Goal: Information Seeking & Learning: Learn about a topic

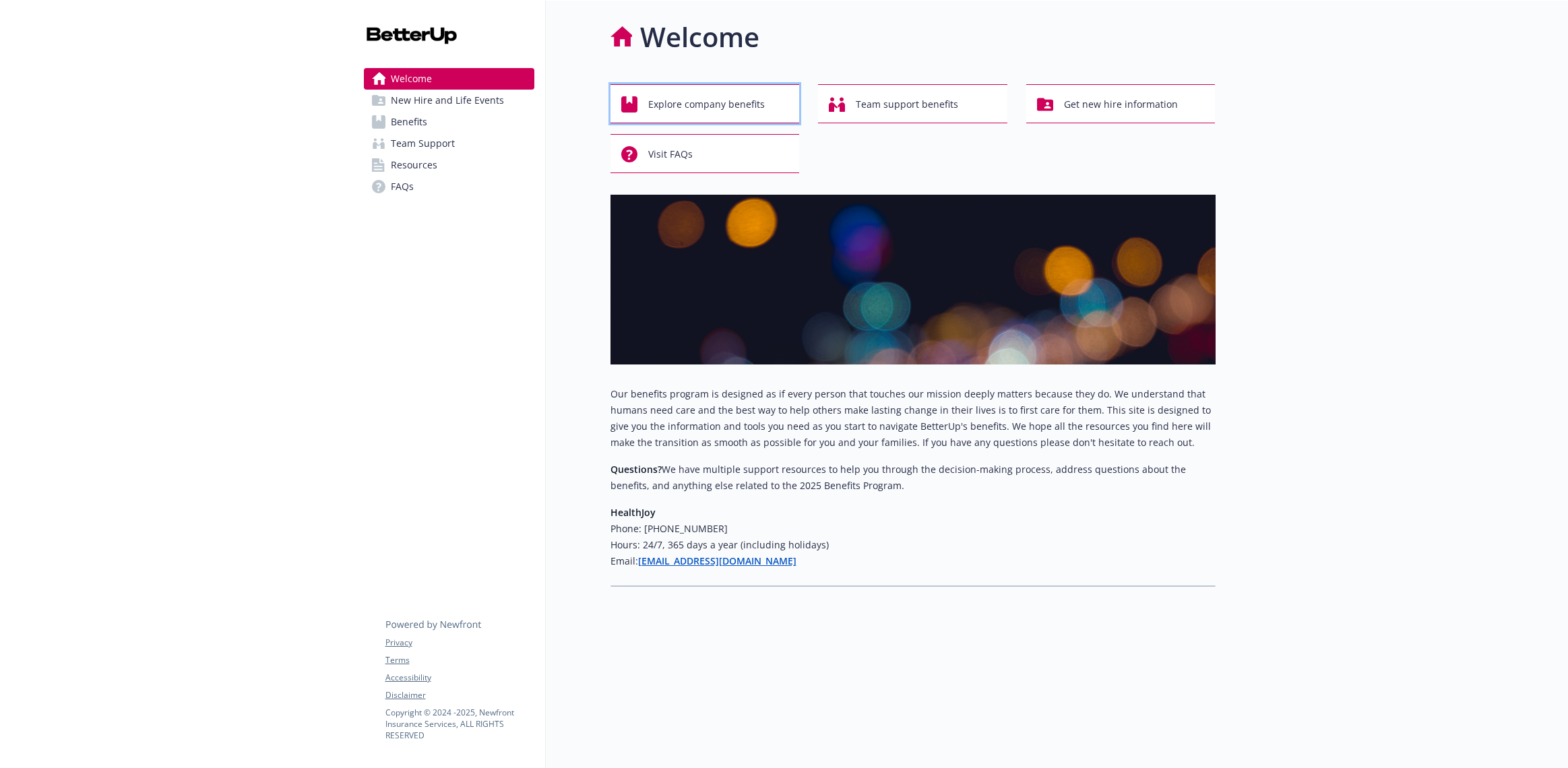
click at [700, 105] on span "Explore company benefits" at bounding box center [707, 104] width 117 height 25
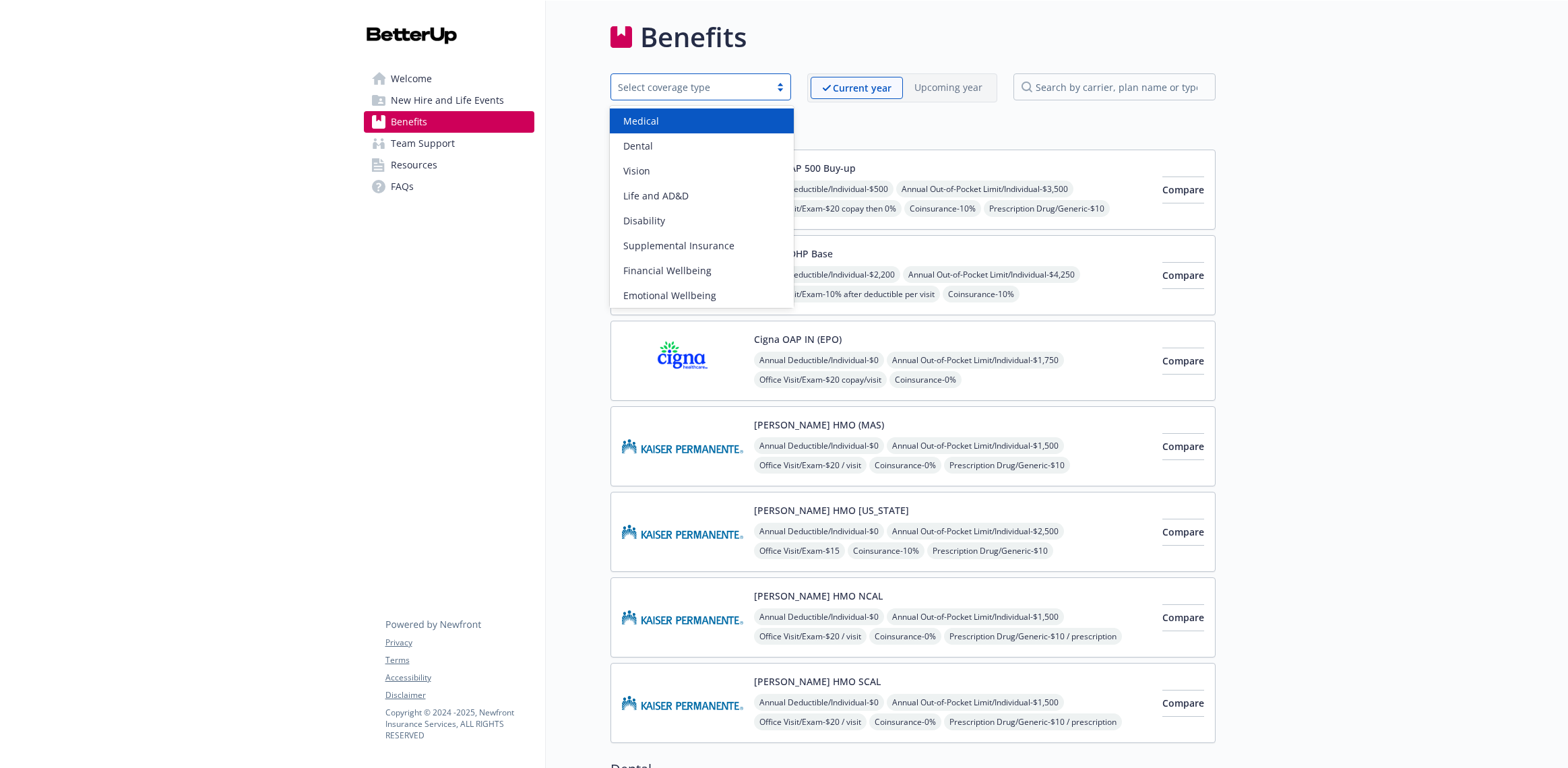
click at [669, 90] on div "Select coverage type" at bounding box center [691, 87] width 146 height 14
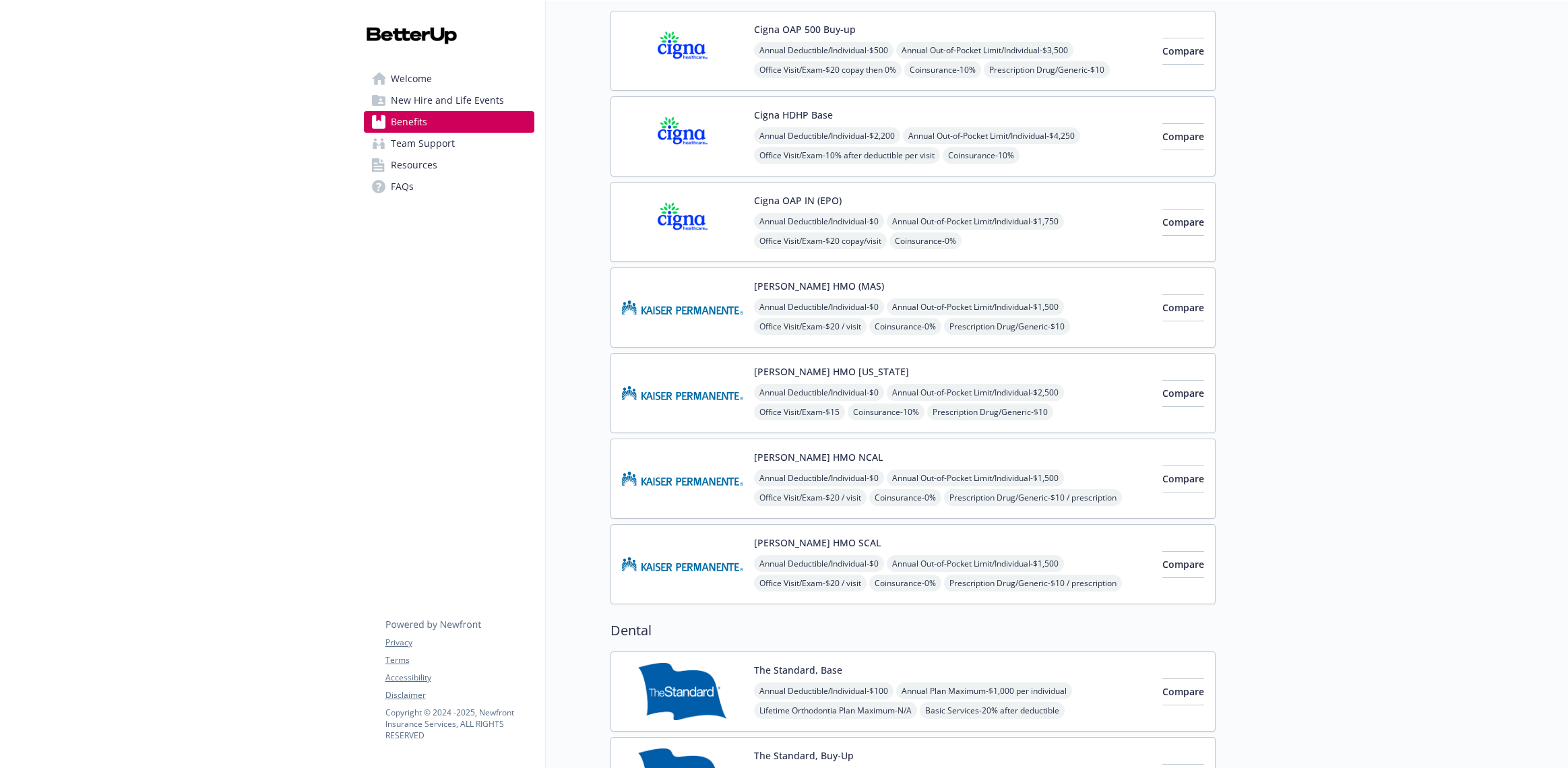
scroll to position [146, 0]
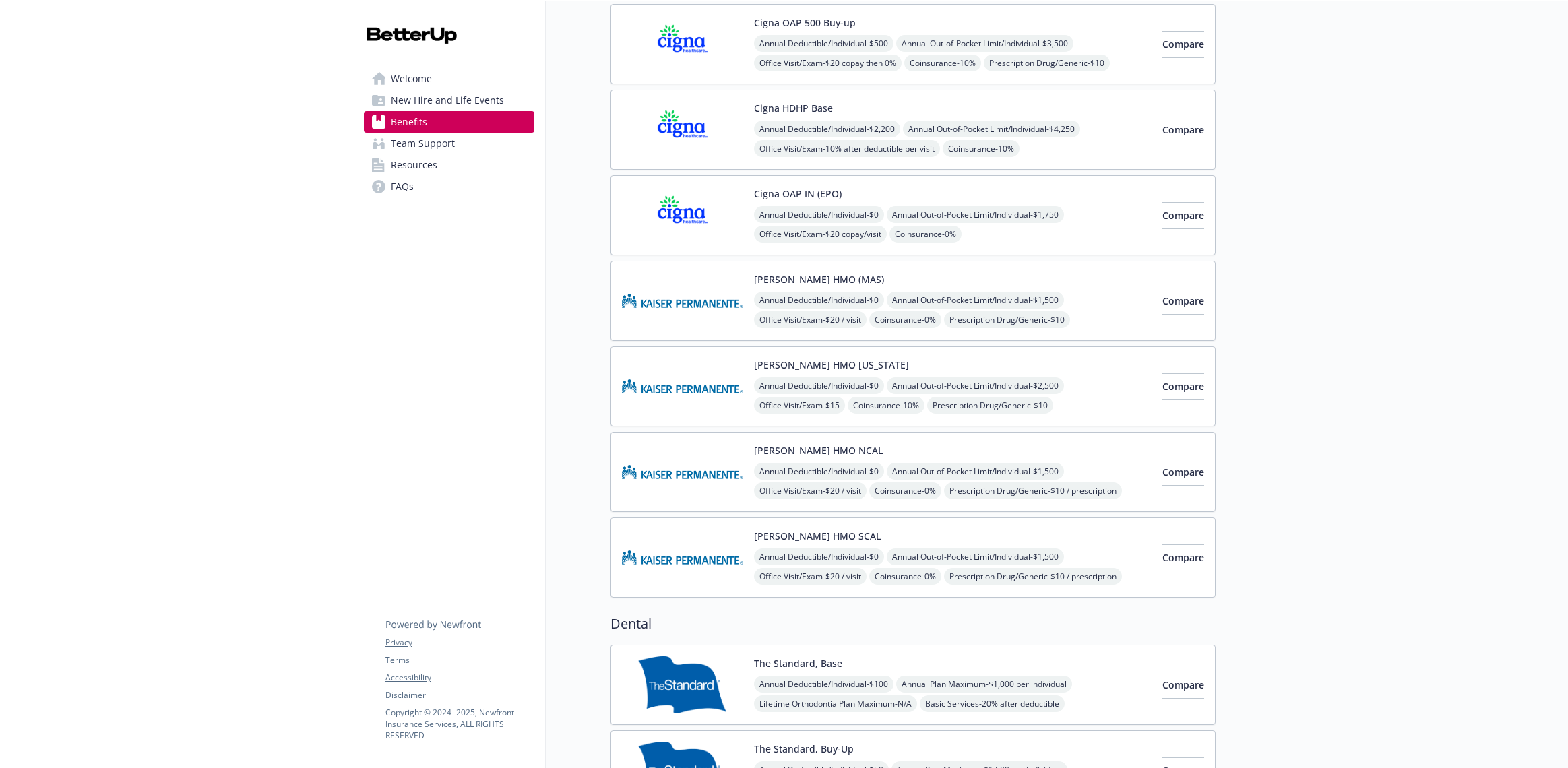
click at [452, 142] on span "Team Support" at bounding box center [423, 144] width 64 height 22
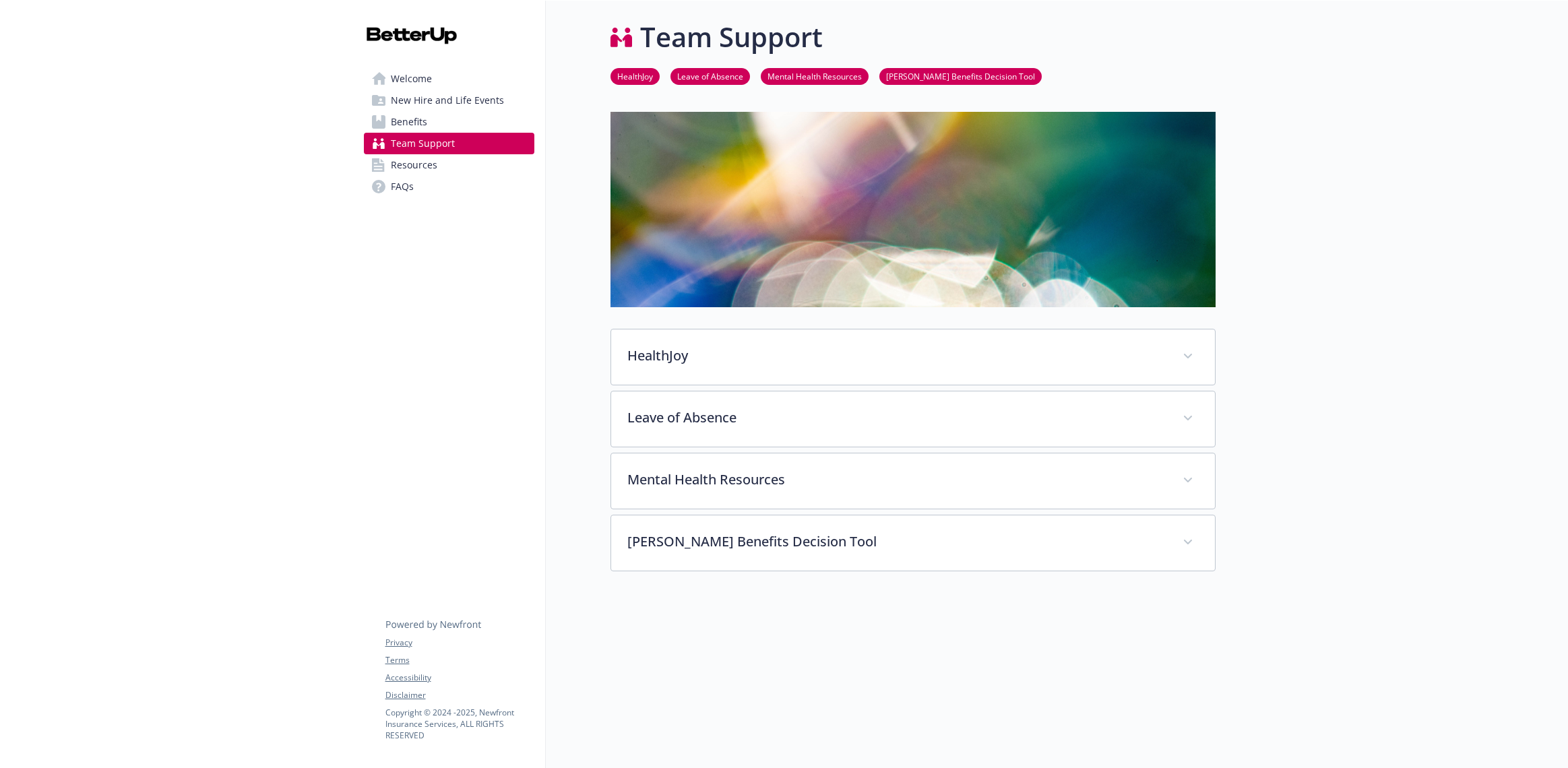
scroll to position [67, 0]
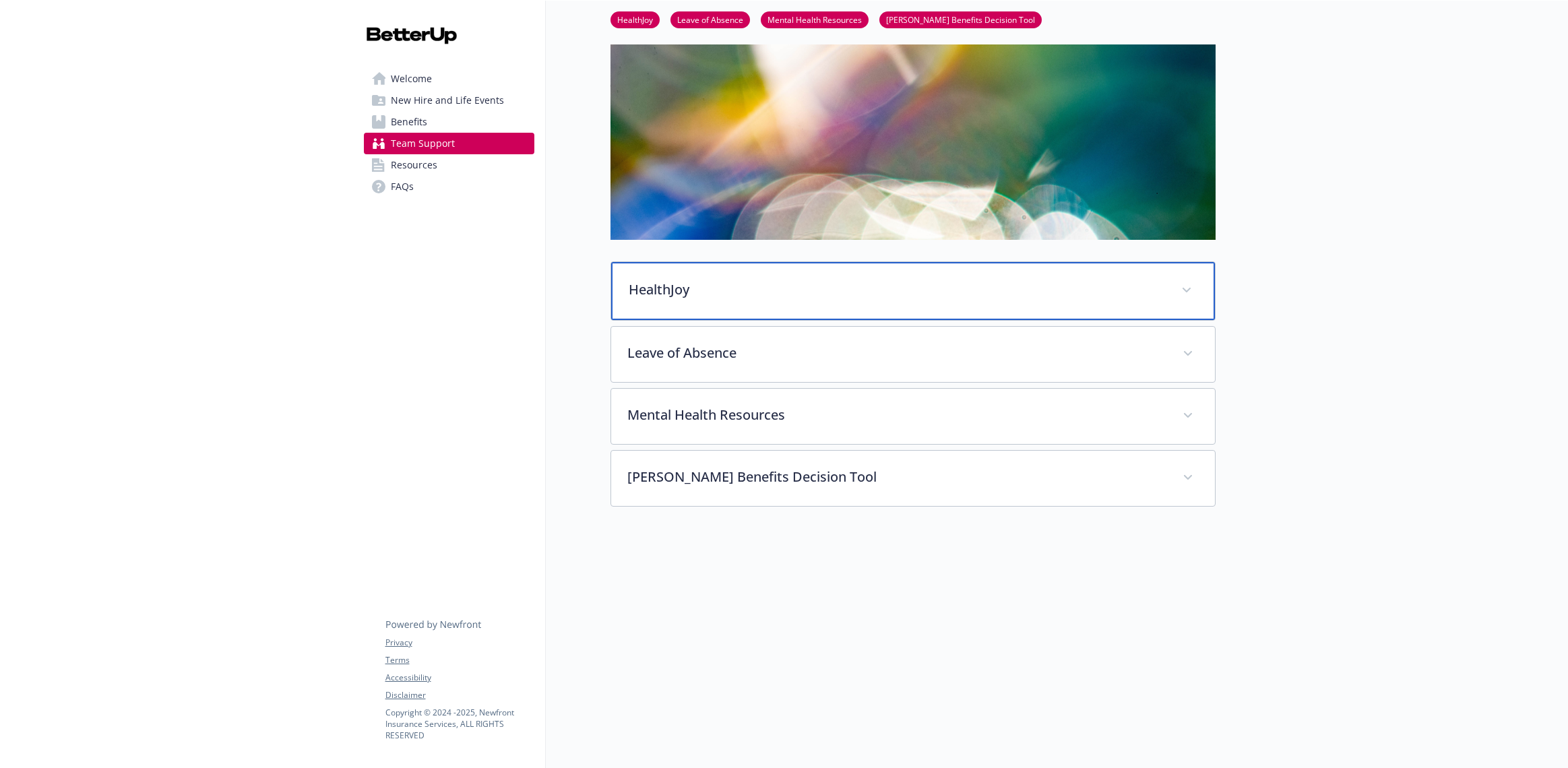
click at [1191, 285] on span at bounding box center [1187, 291] width 22 height 22
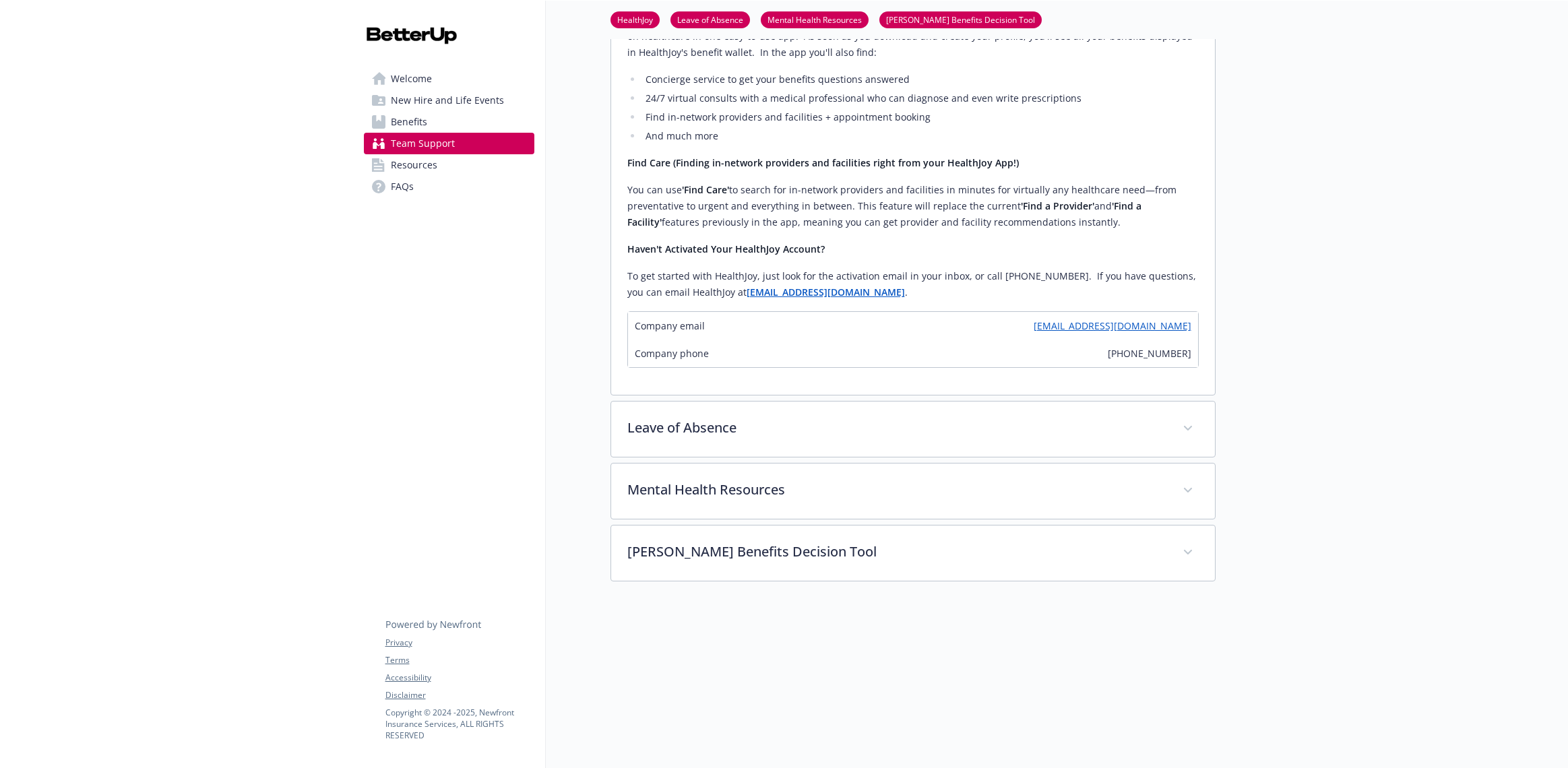
scroll to position [410, 0]
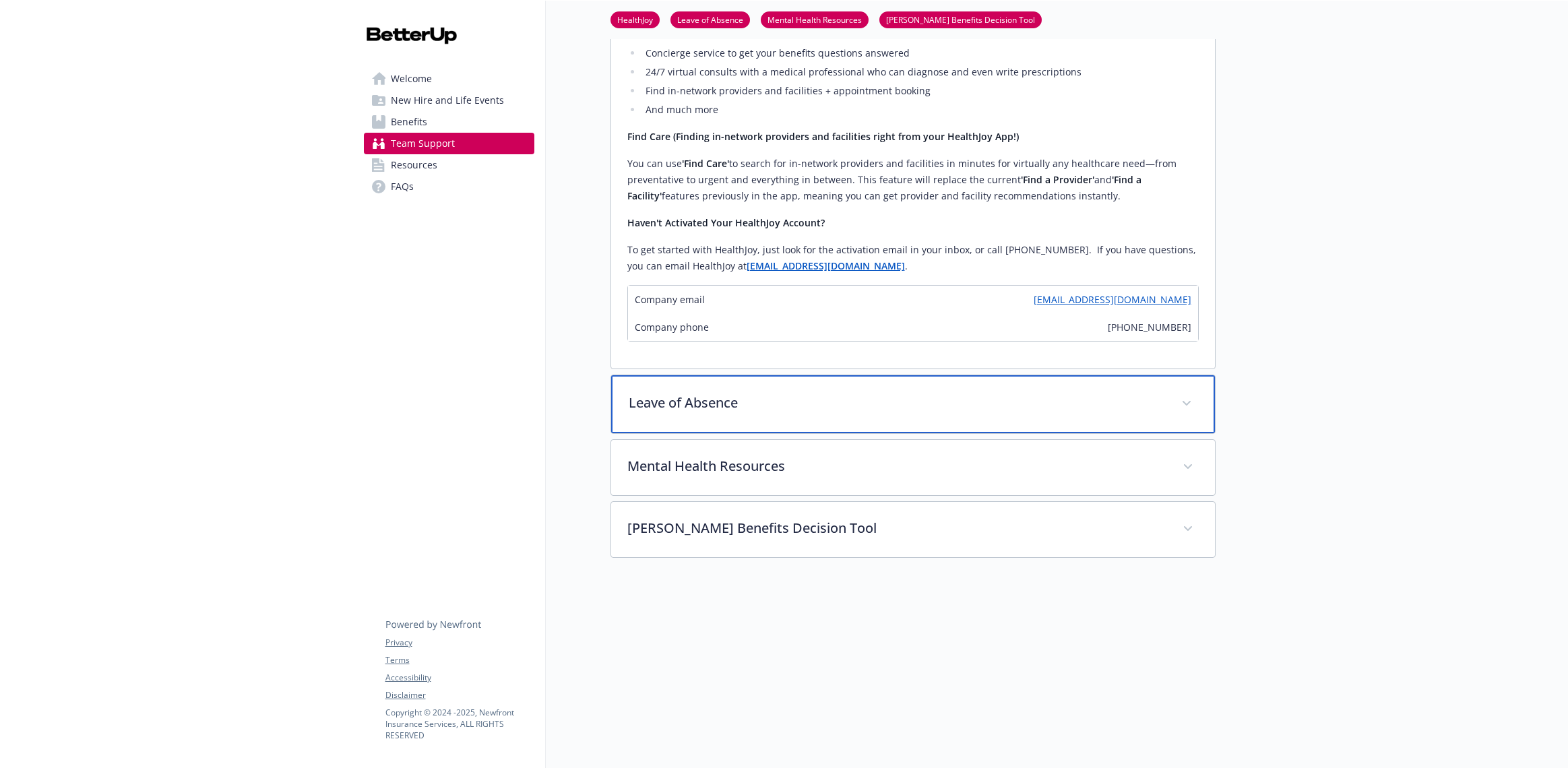
click at [1188, 405] on icon at bounding box center [1186, 403] width 8 height 5
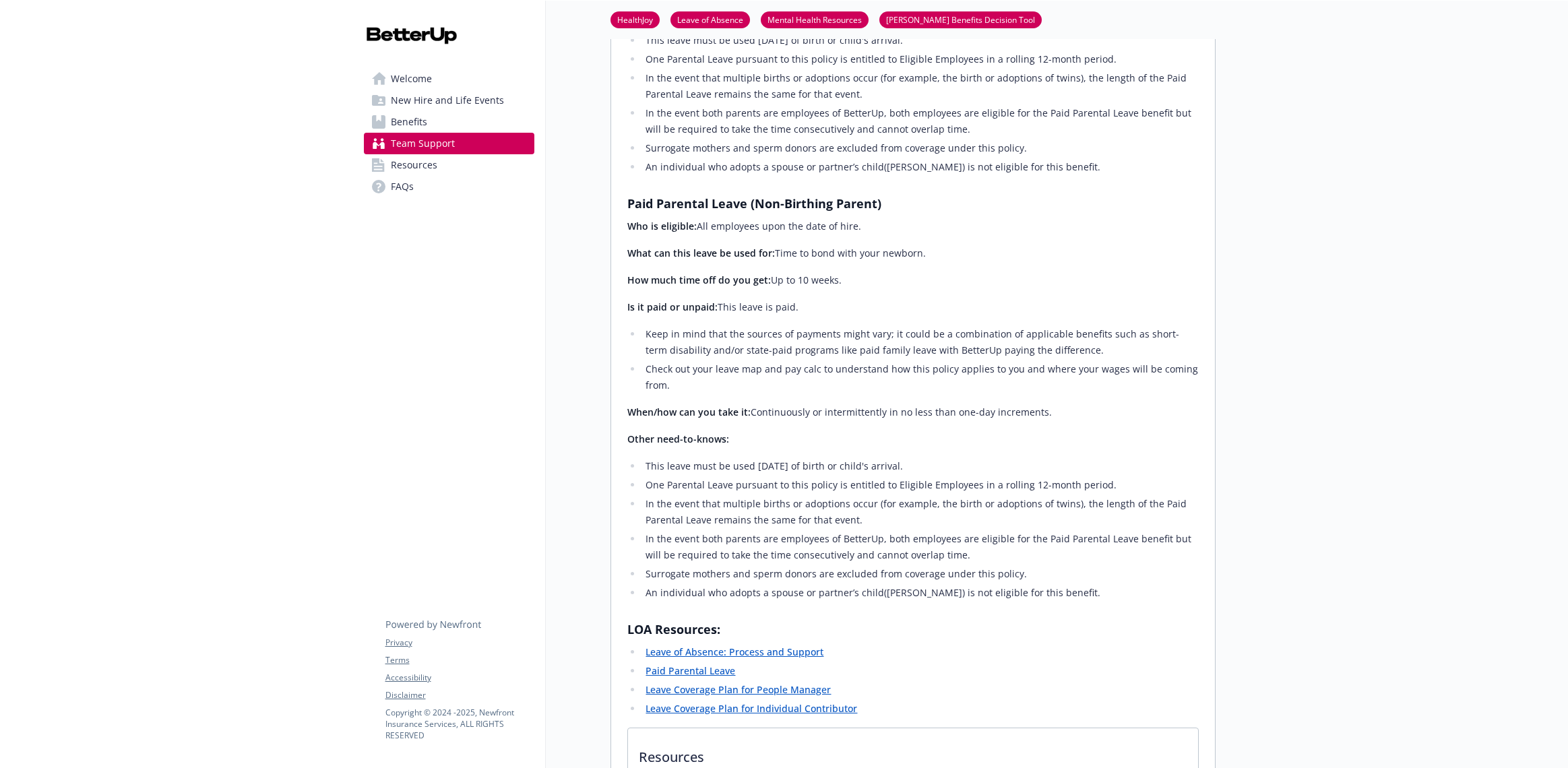
scroll to position [2155, 0]
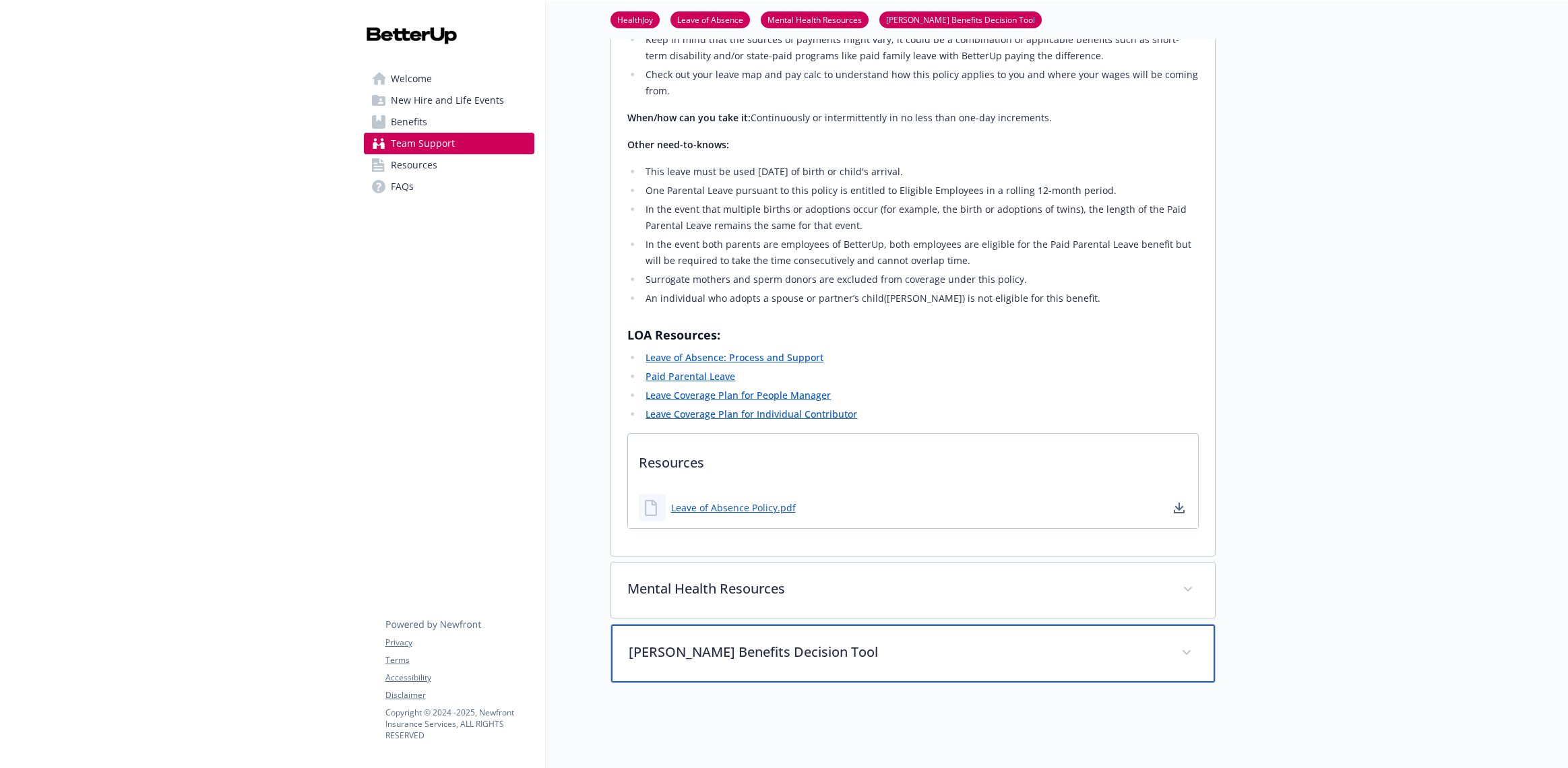
click at [1193, 642] on span at bounding box center [1187, 653] width 22 height 22
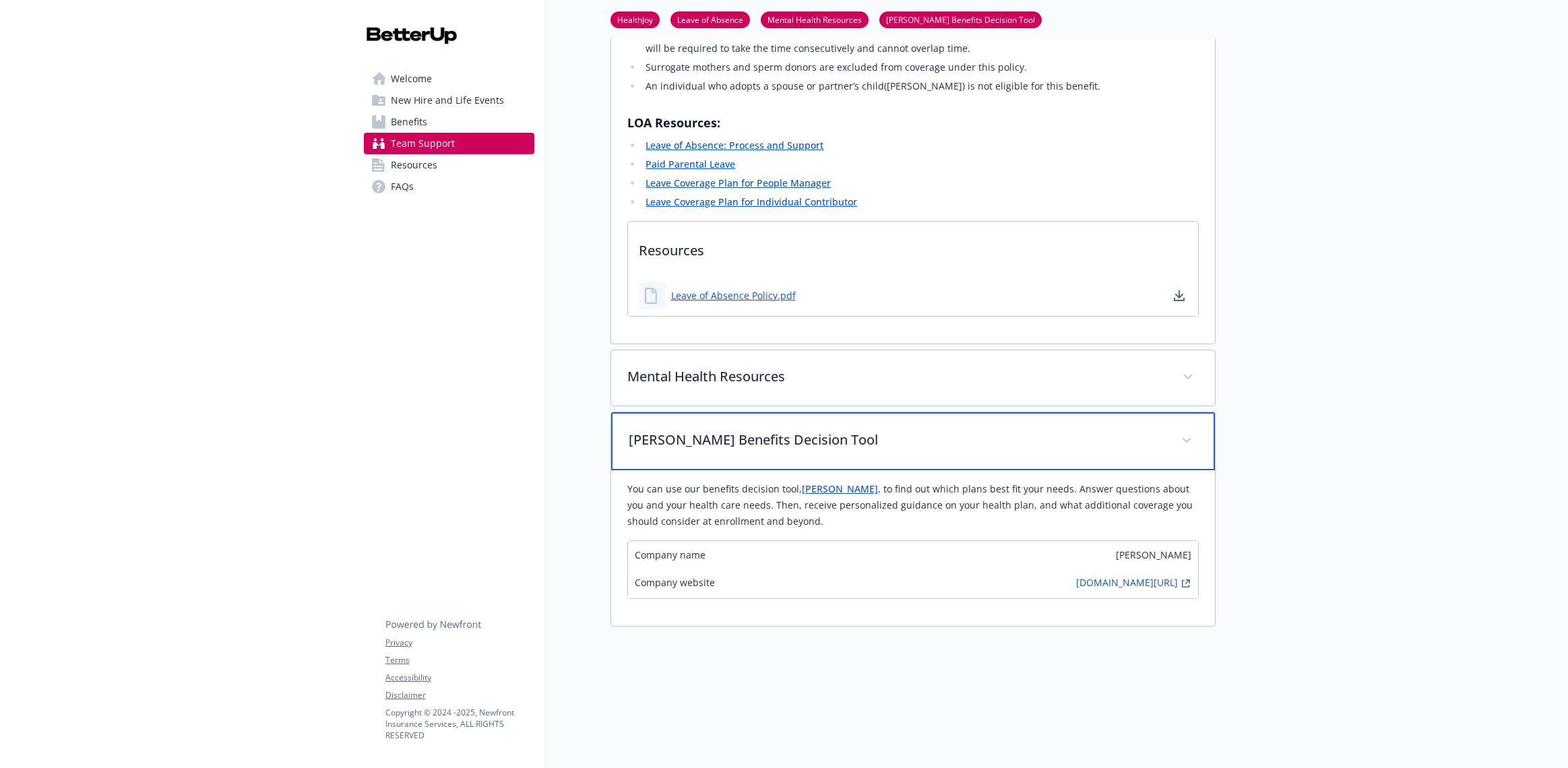
scroll to position [2398, 0]
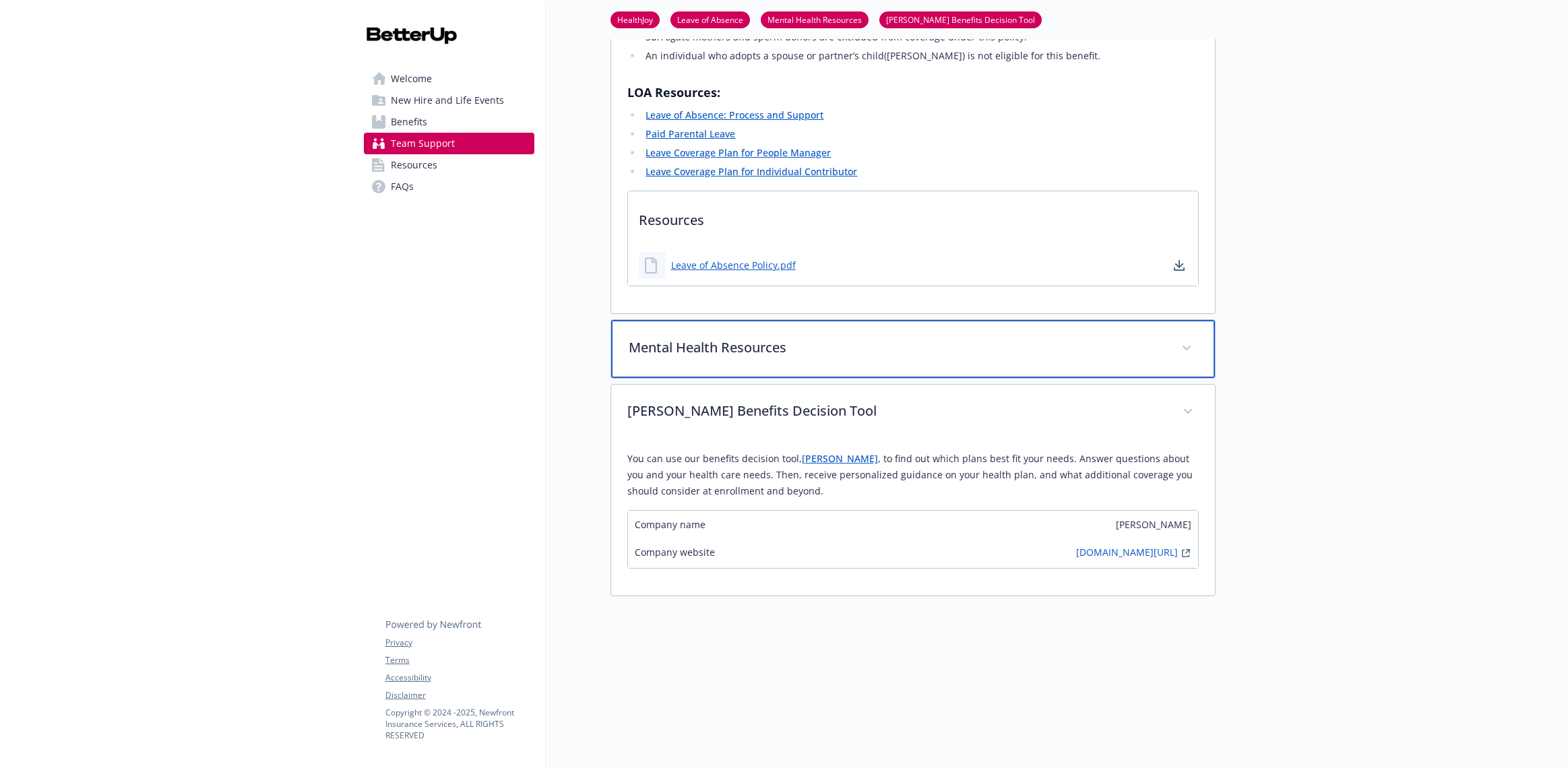
click at [1190, 337] on span at bounding box center [1187, 348] width 22 height 22
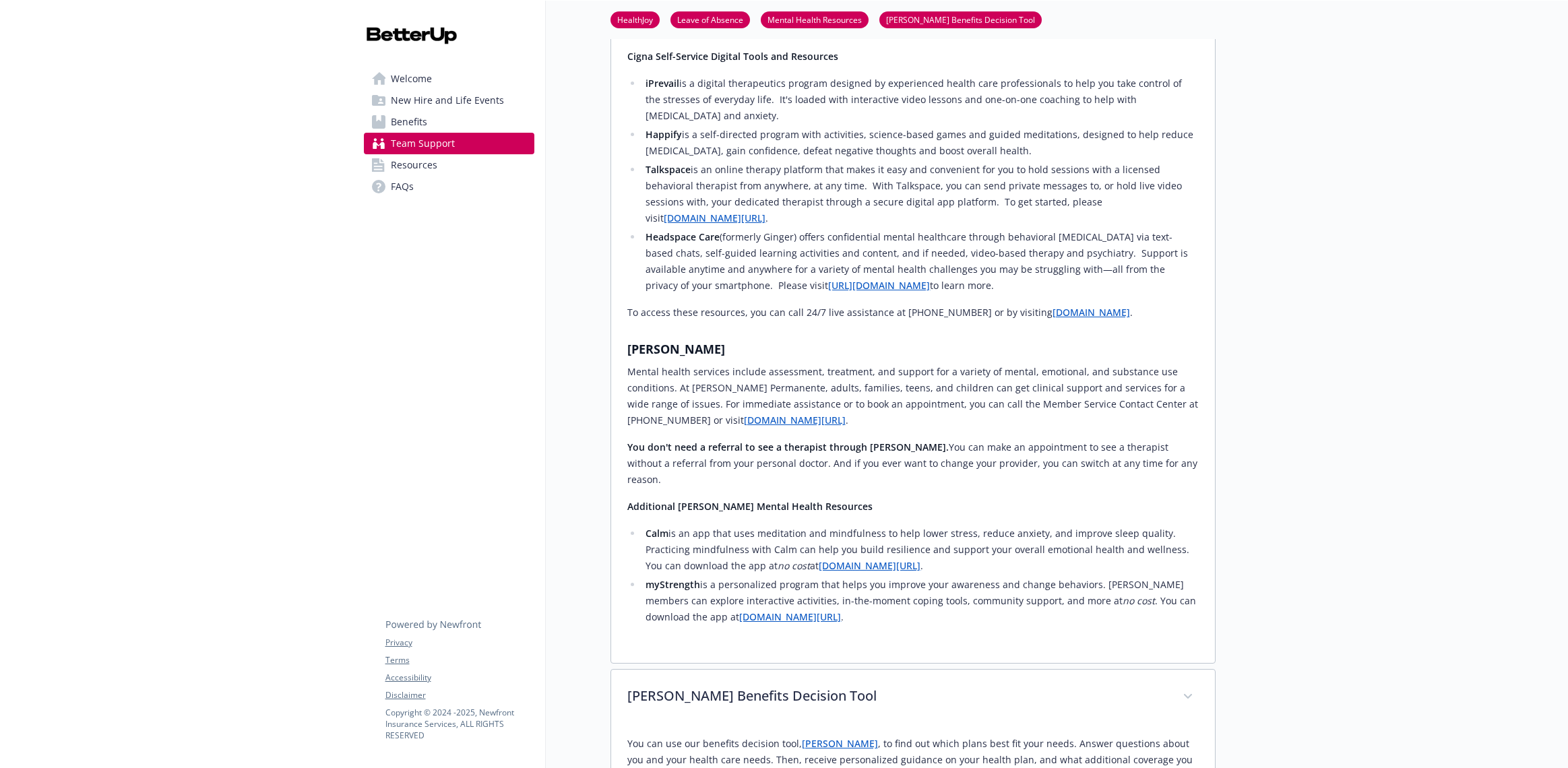
scroll to position [3707, 0]
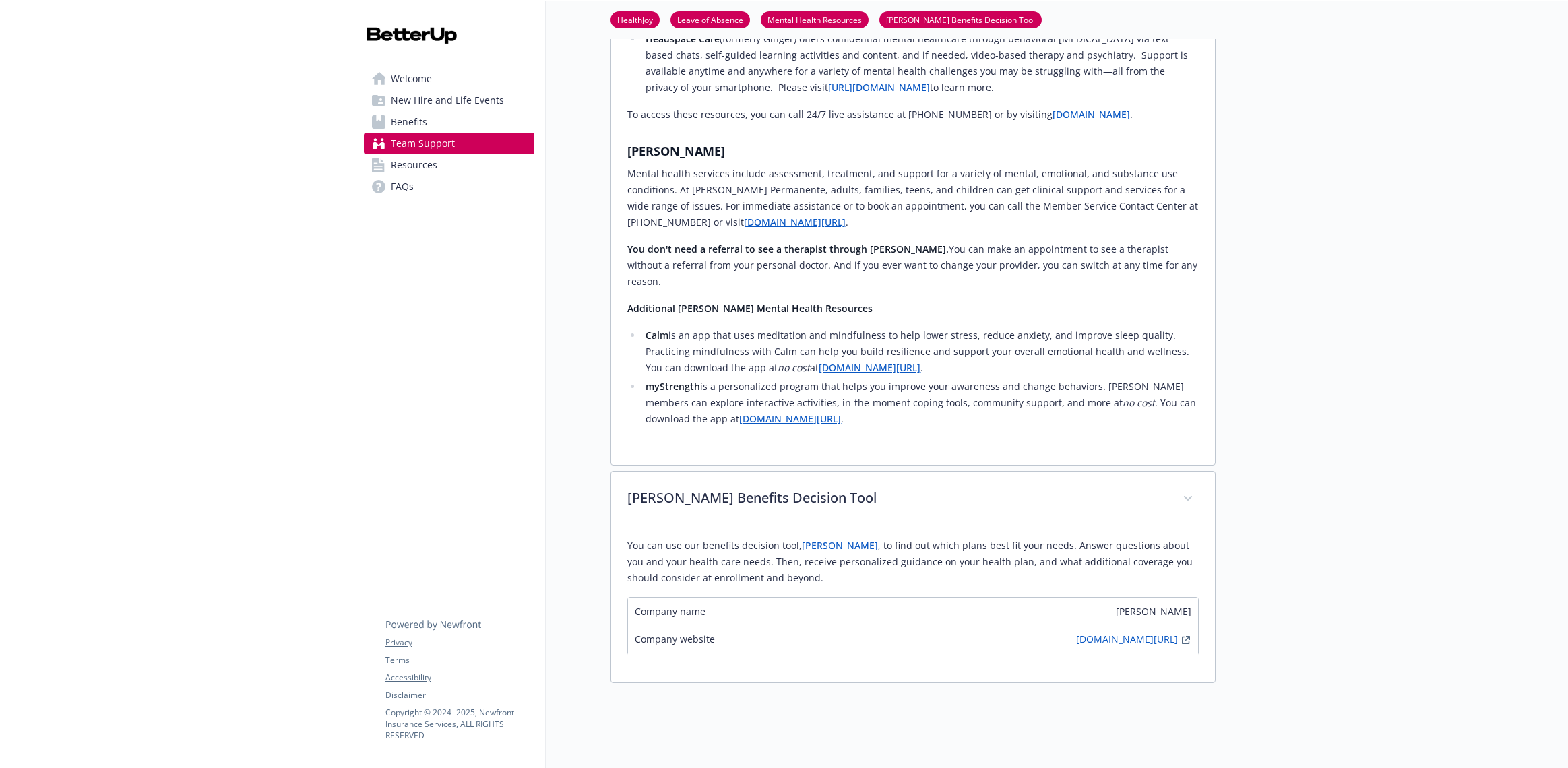
click at [418, 102] on span "New Hire and Life Events" at bounding box center [447, 100] width 113 height 22
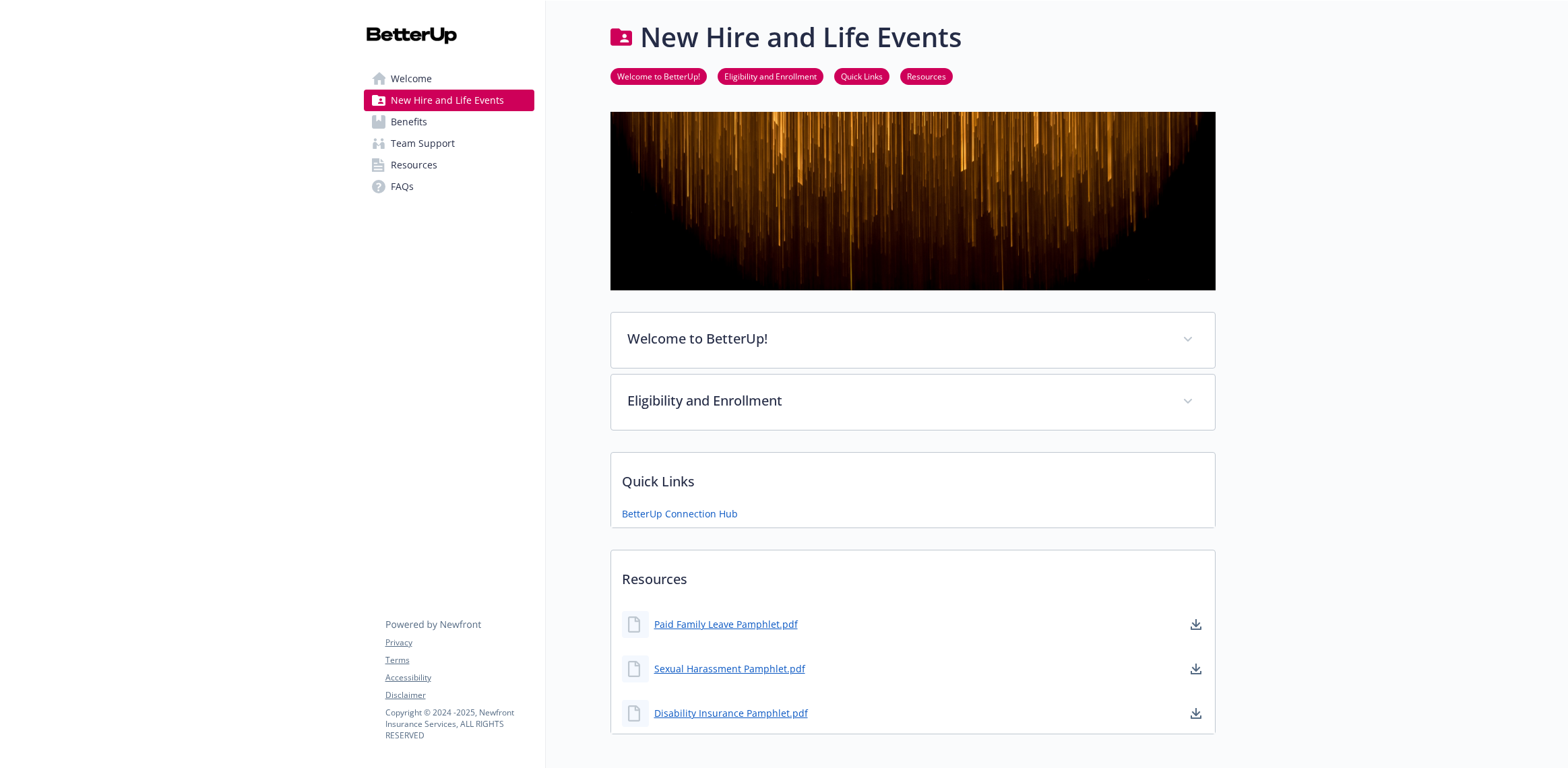
scroll to position [62, 0]
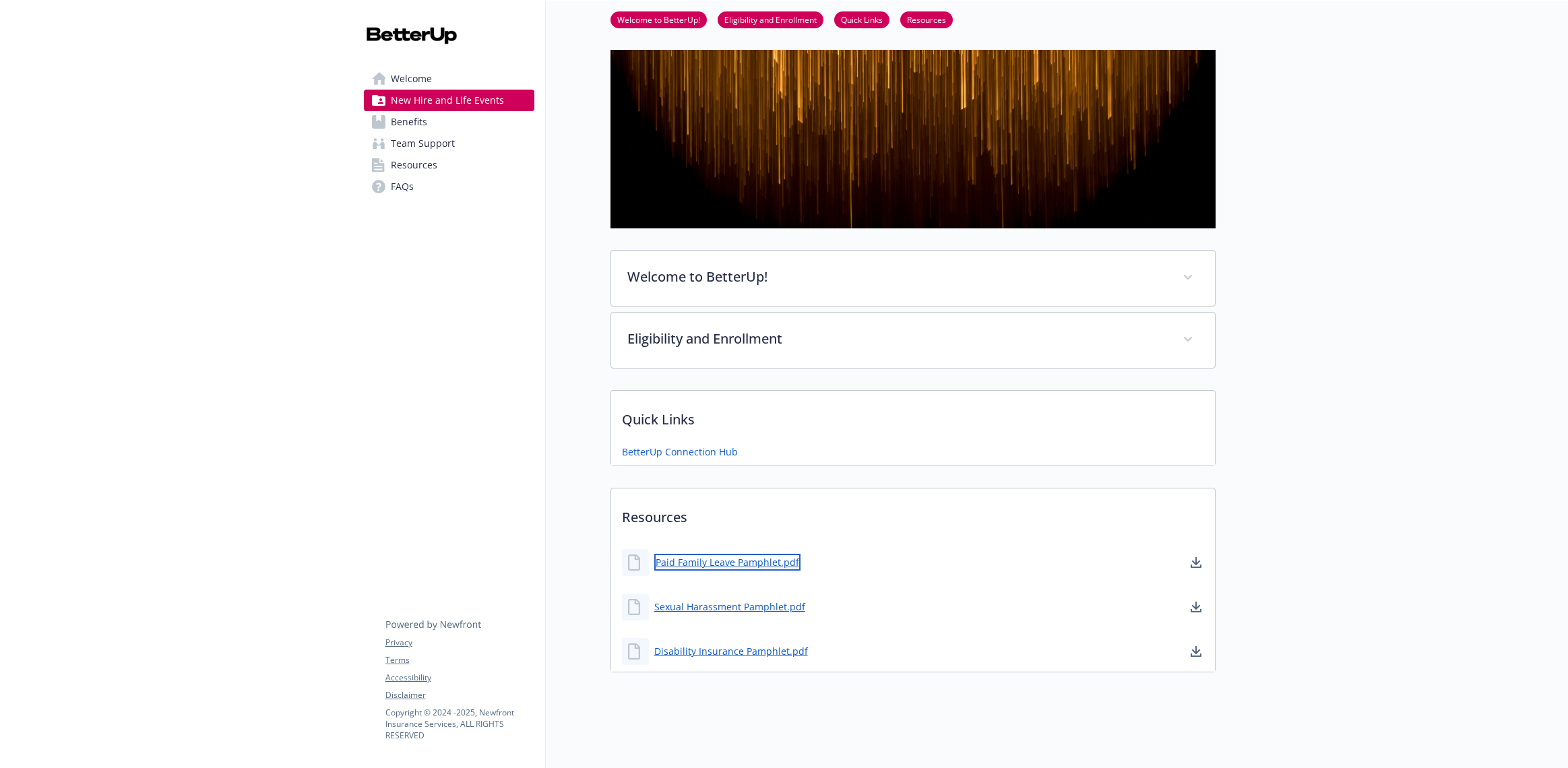
click at [725, 561] on link "Paid Family Leave Pamphlet.pdf" at bounding box center [727, 562] width 146 height 17
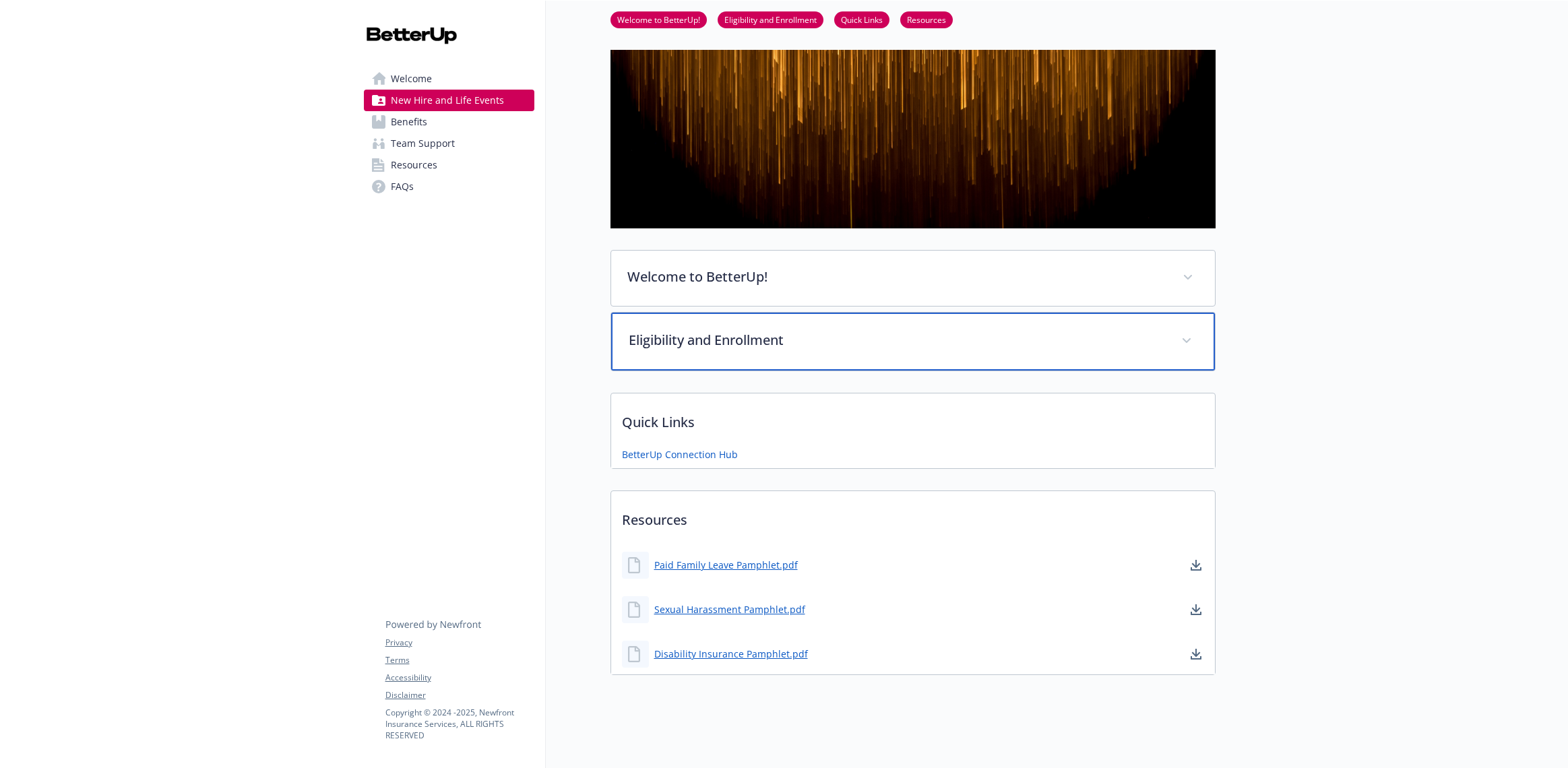
click at [1160, 342] on p "Eligibility and Enrollment" at bounding box center [896, 340] width 536 height 20
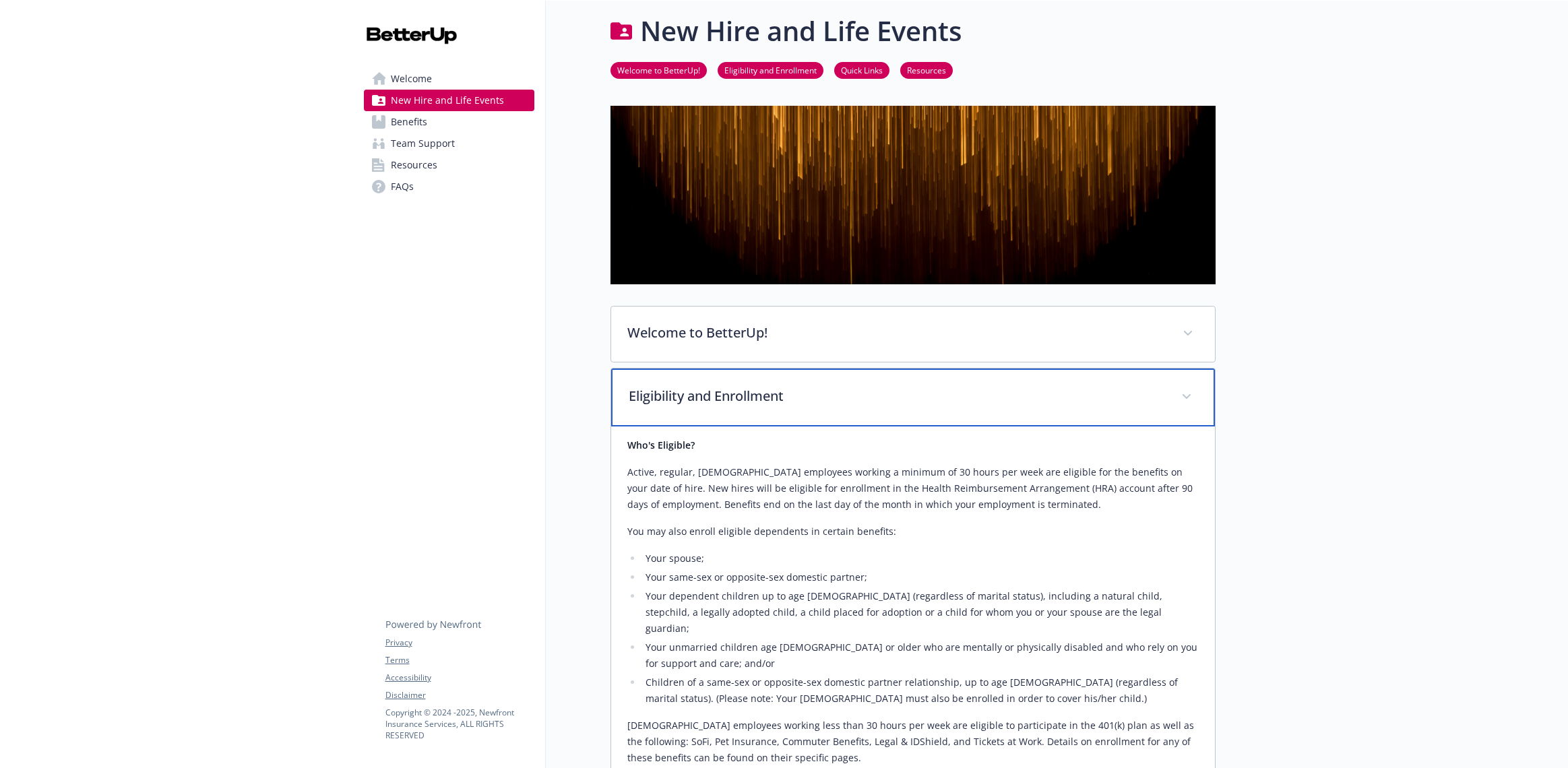
scroll to position [0, 0]
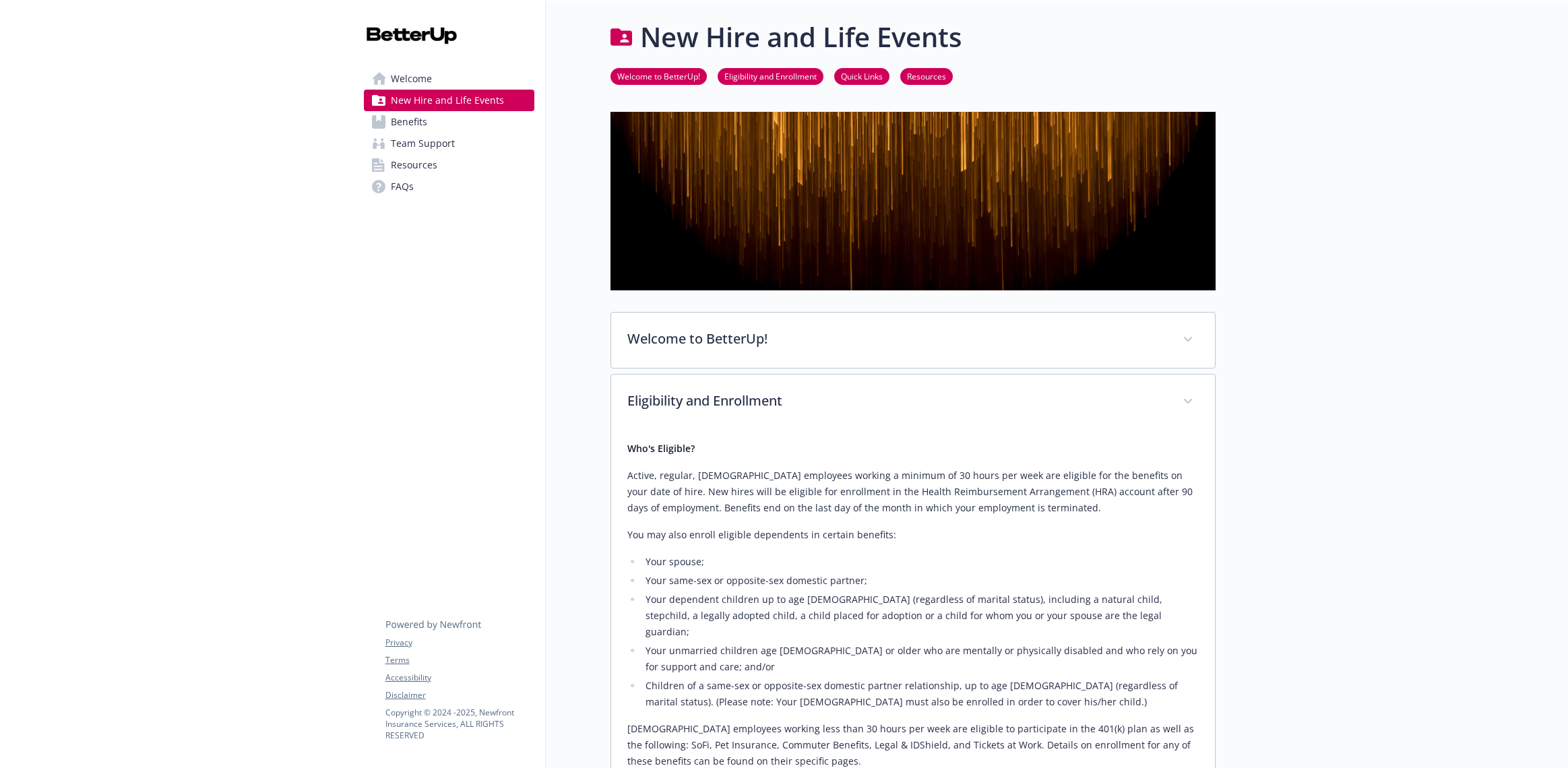
click at [408, 81] on span "Welcome" at bounding box center [411, 79] width 41 height 22
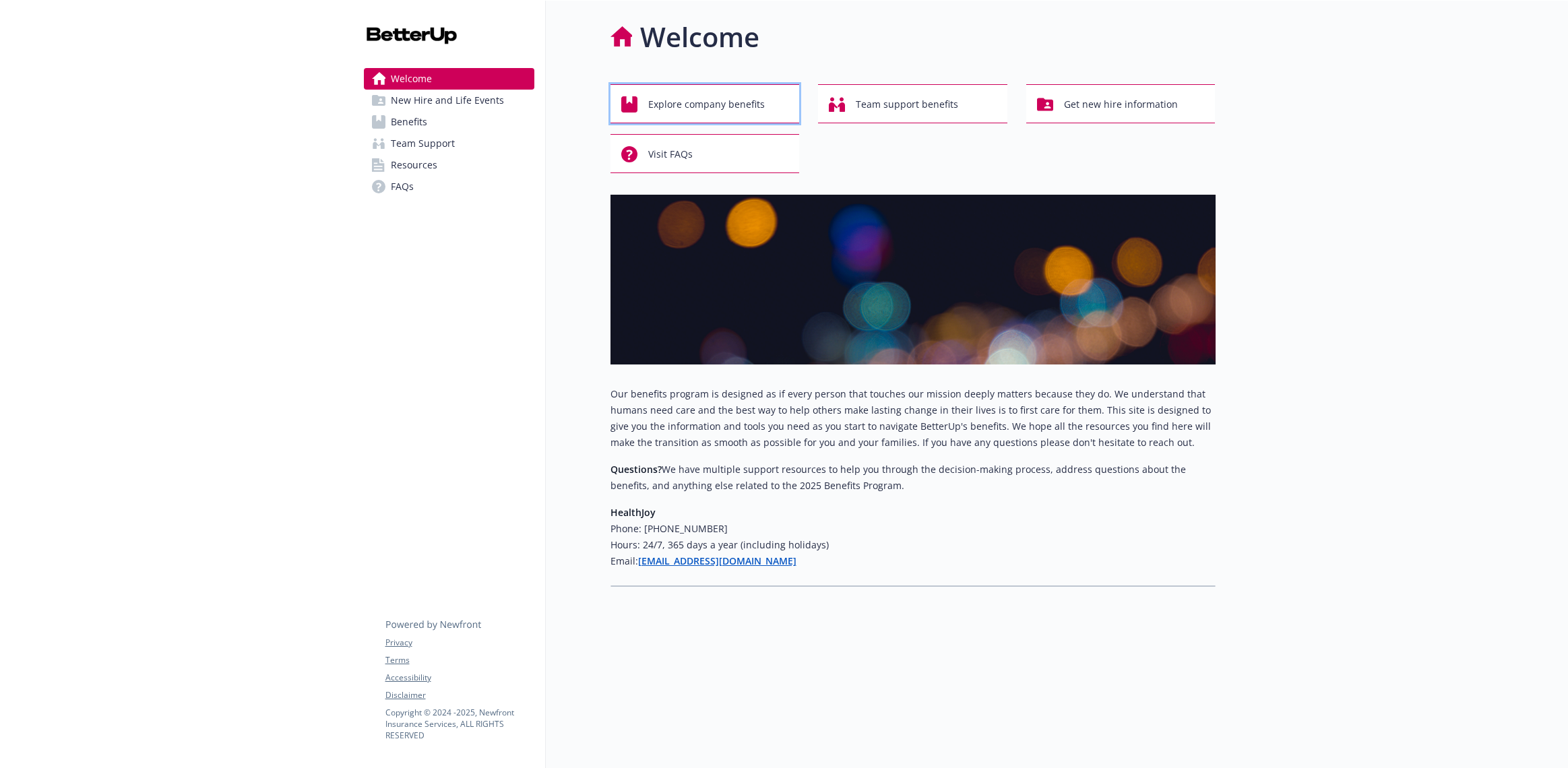
click at [691, 104] on span "Explore company benefits" at bounding box center [707, 104] width 117 height 25
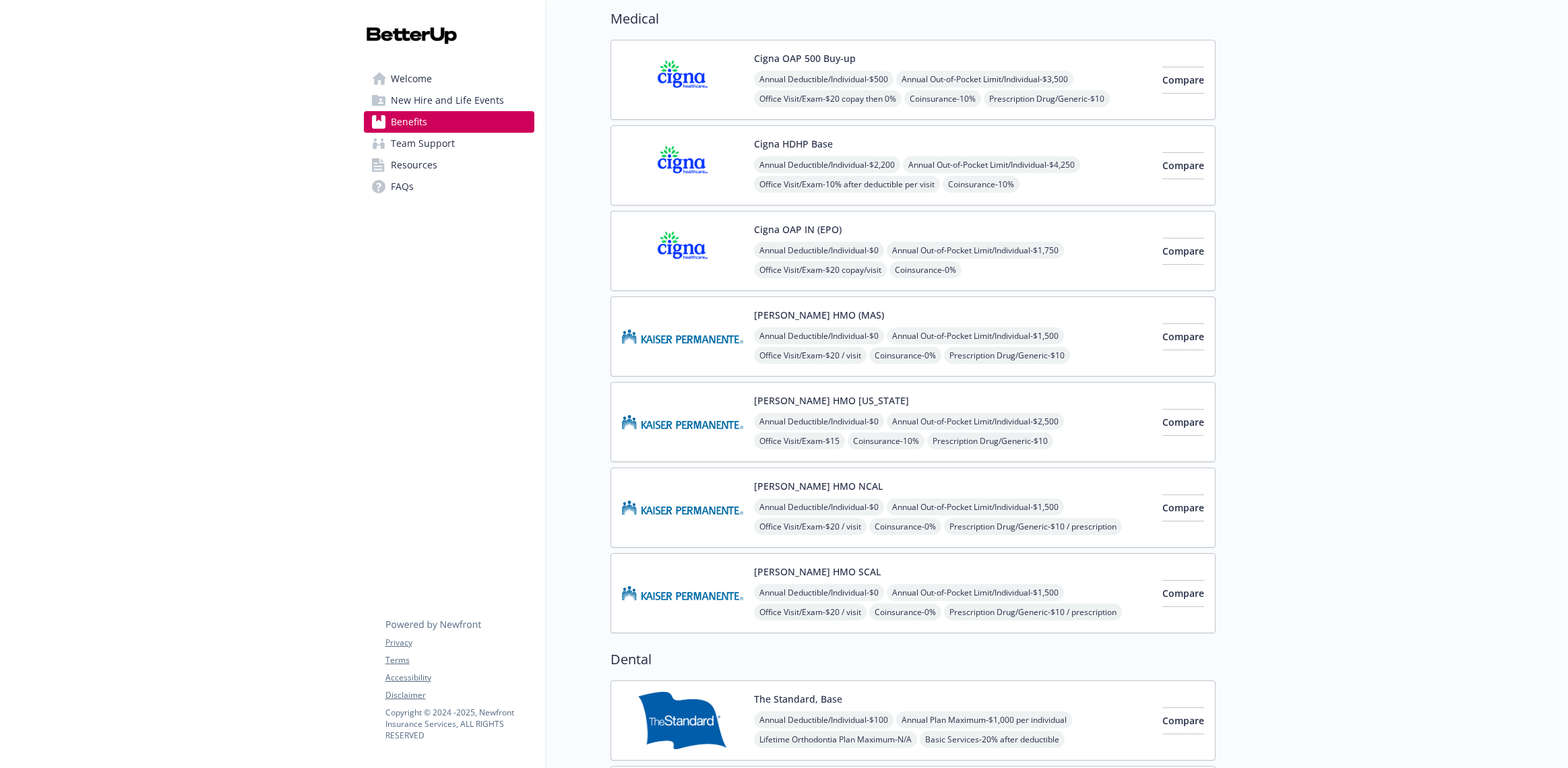
scroll to position [291, 0]
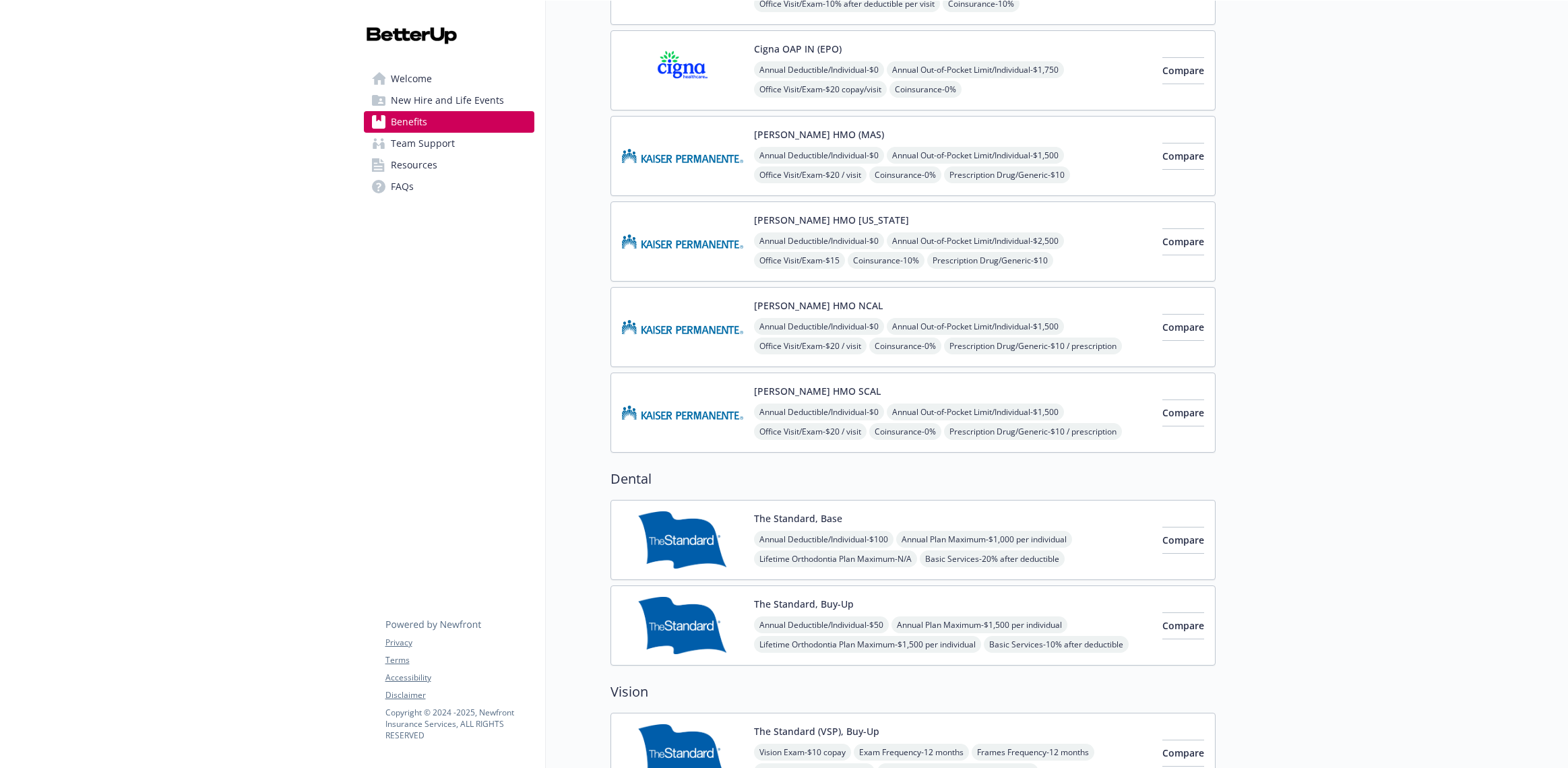
click at [426, 100] on span "New Hire and Life Events" at bounding box center [447, 100] width 113 height 22
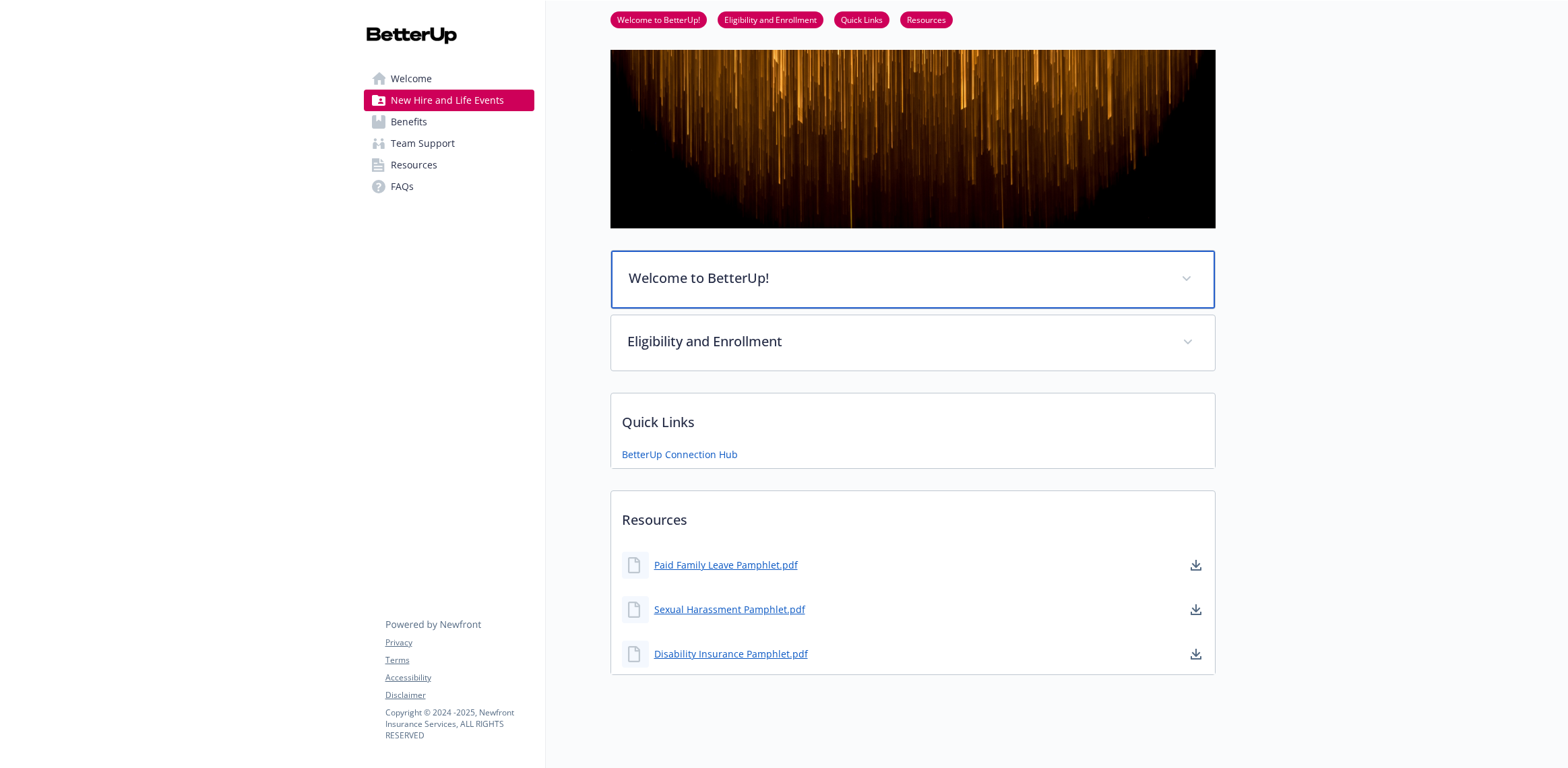
click at [1190, 275] on span at bounding box center [1187, 279] width 22 height 22
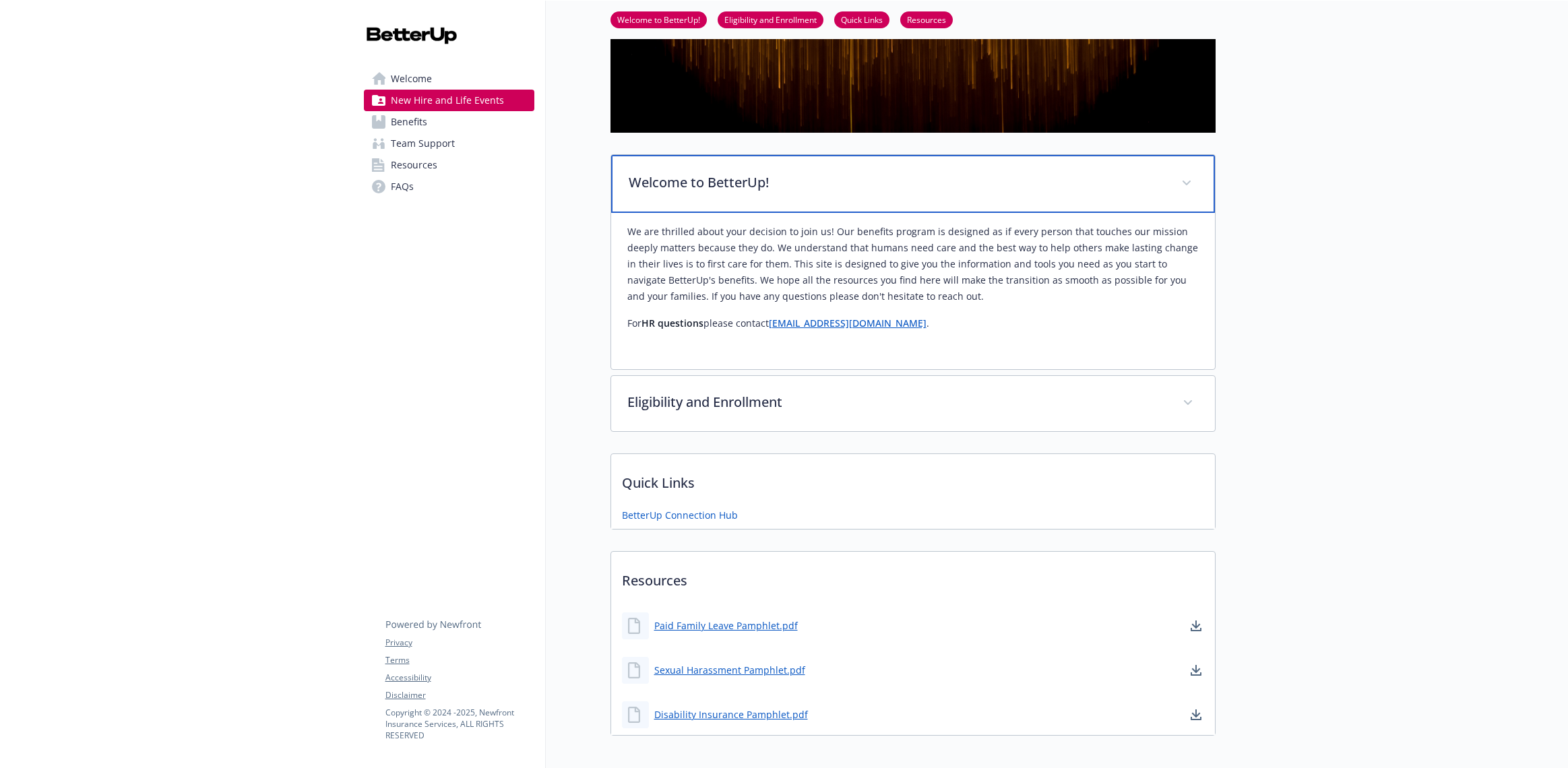
scroll to position [162, 0]
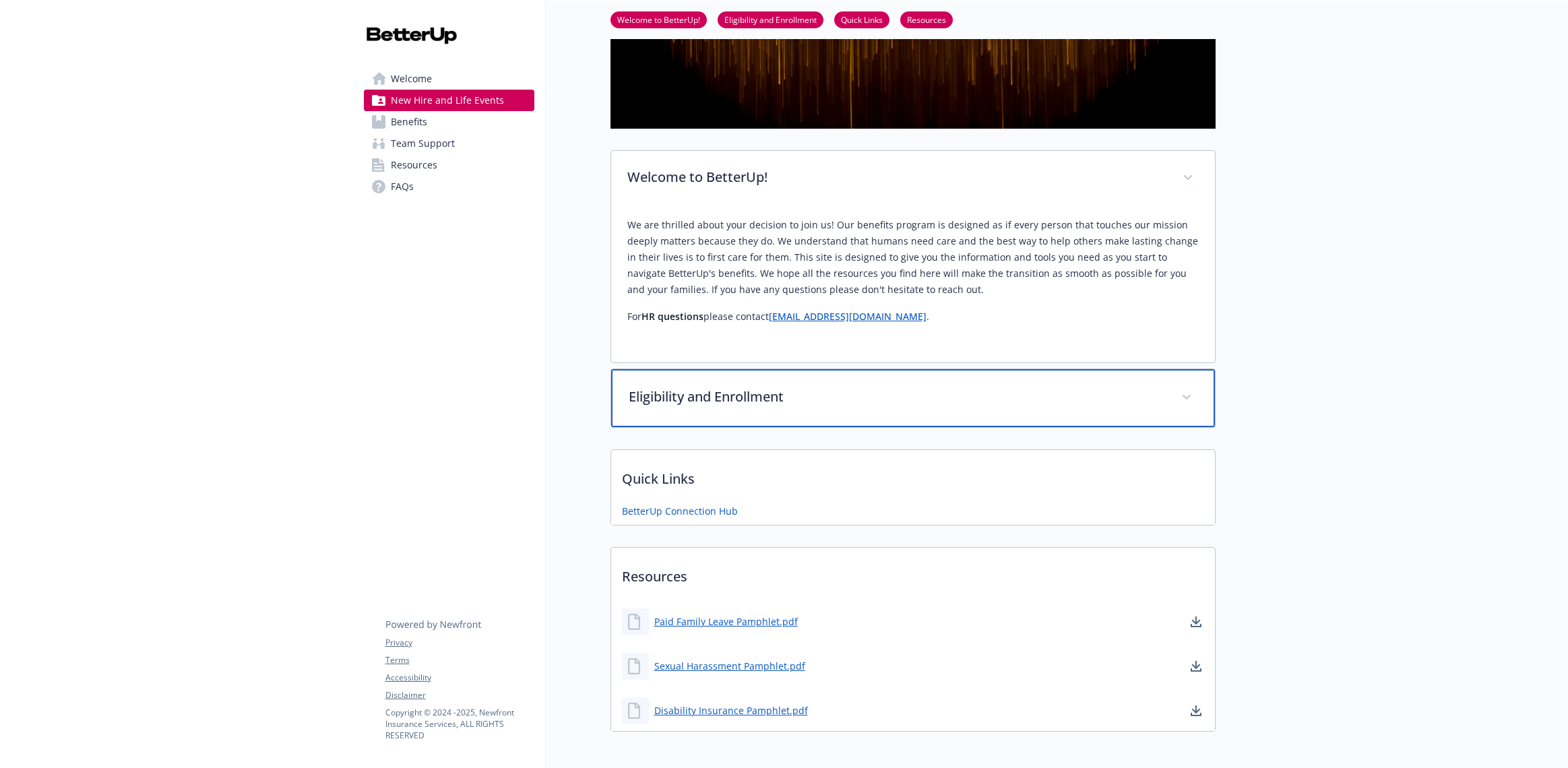
click at [1184, 396] on icon at bounding box center [1186, 397] width 8 height 5
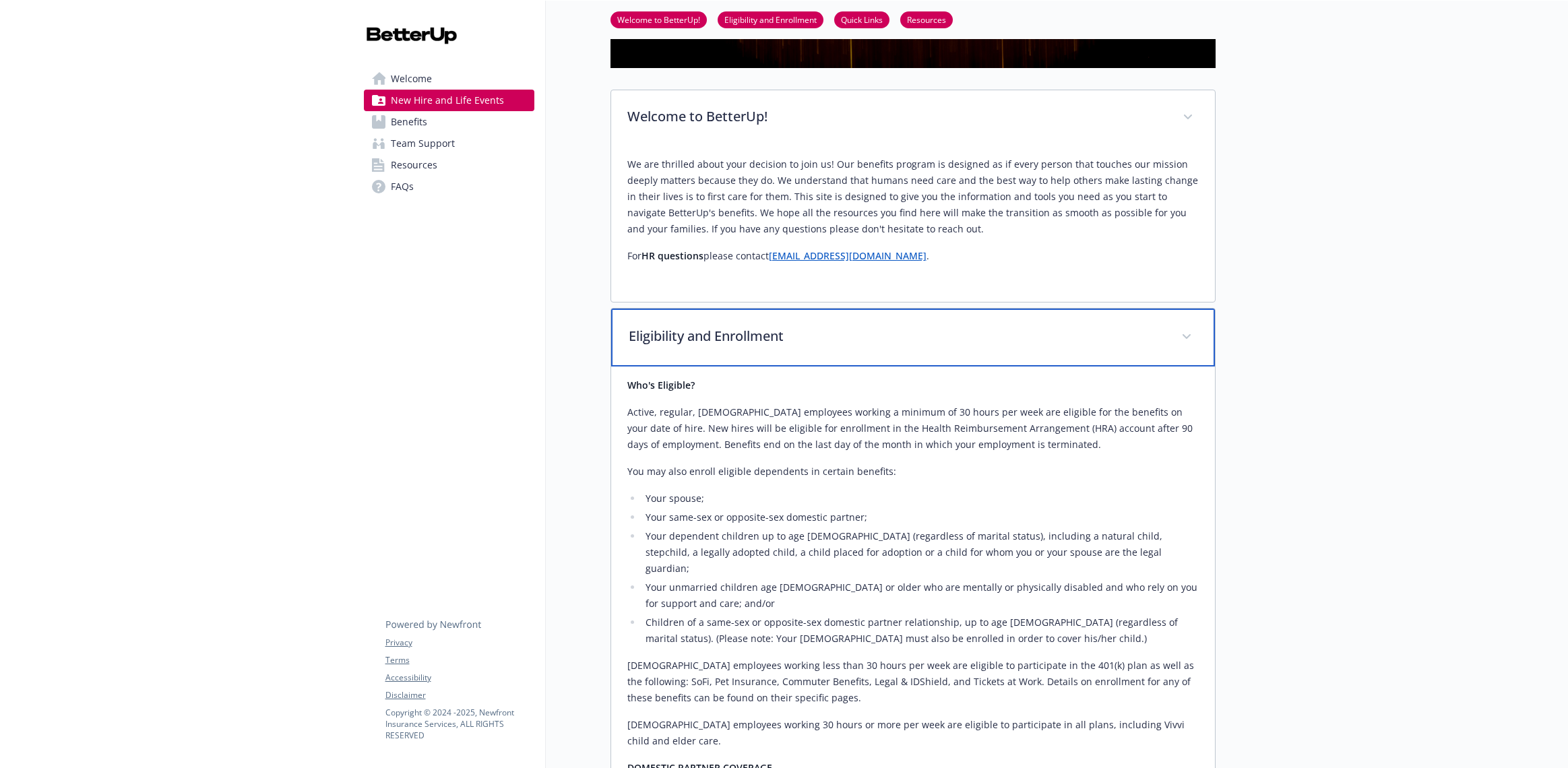
scroll to position [404, 0]
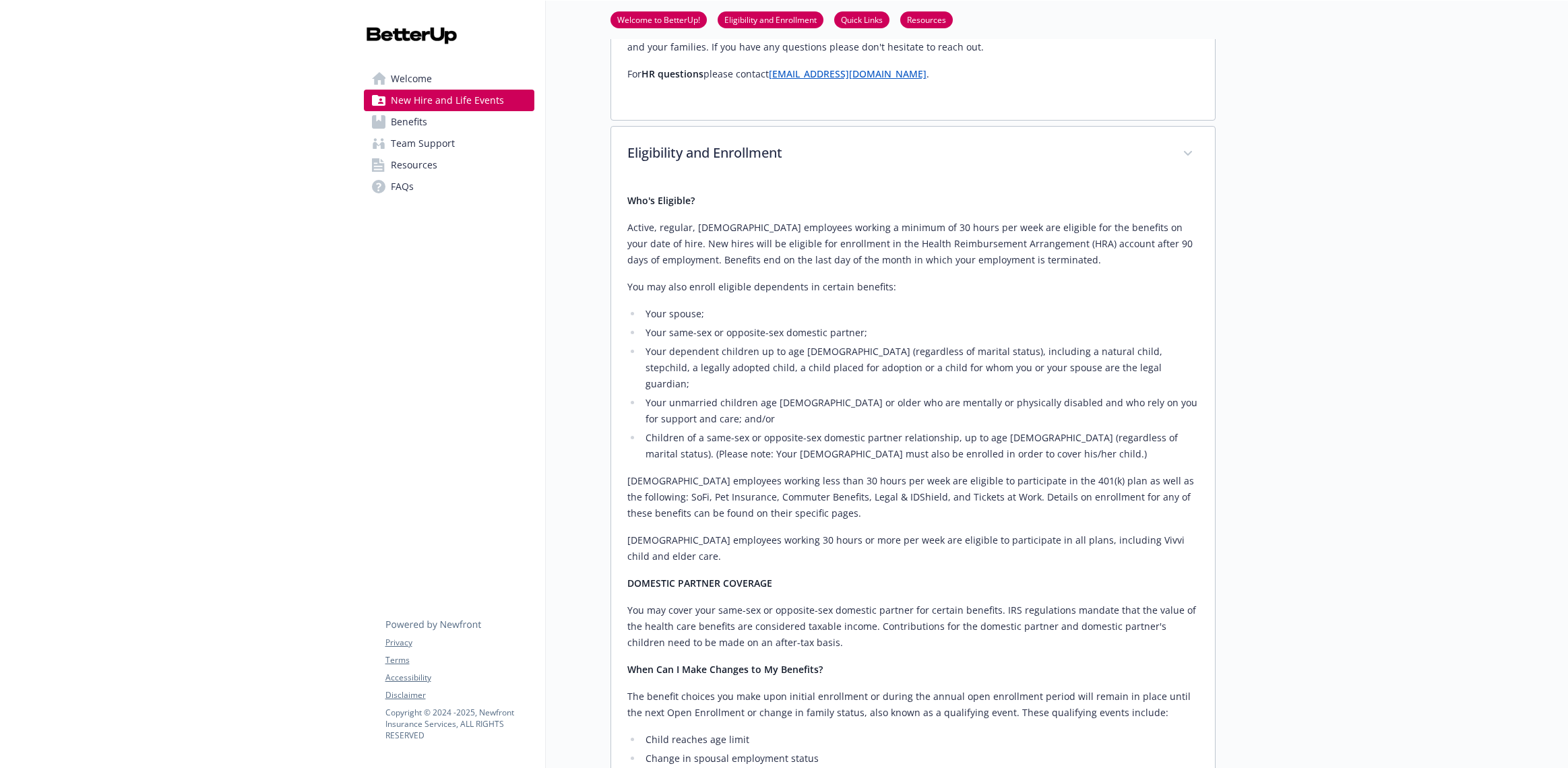
click at [393, 122] on span "Benefits" at bounding box center [409, 122] width 36 height 22
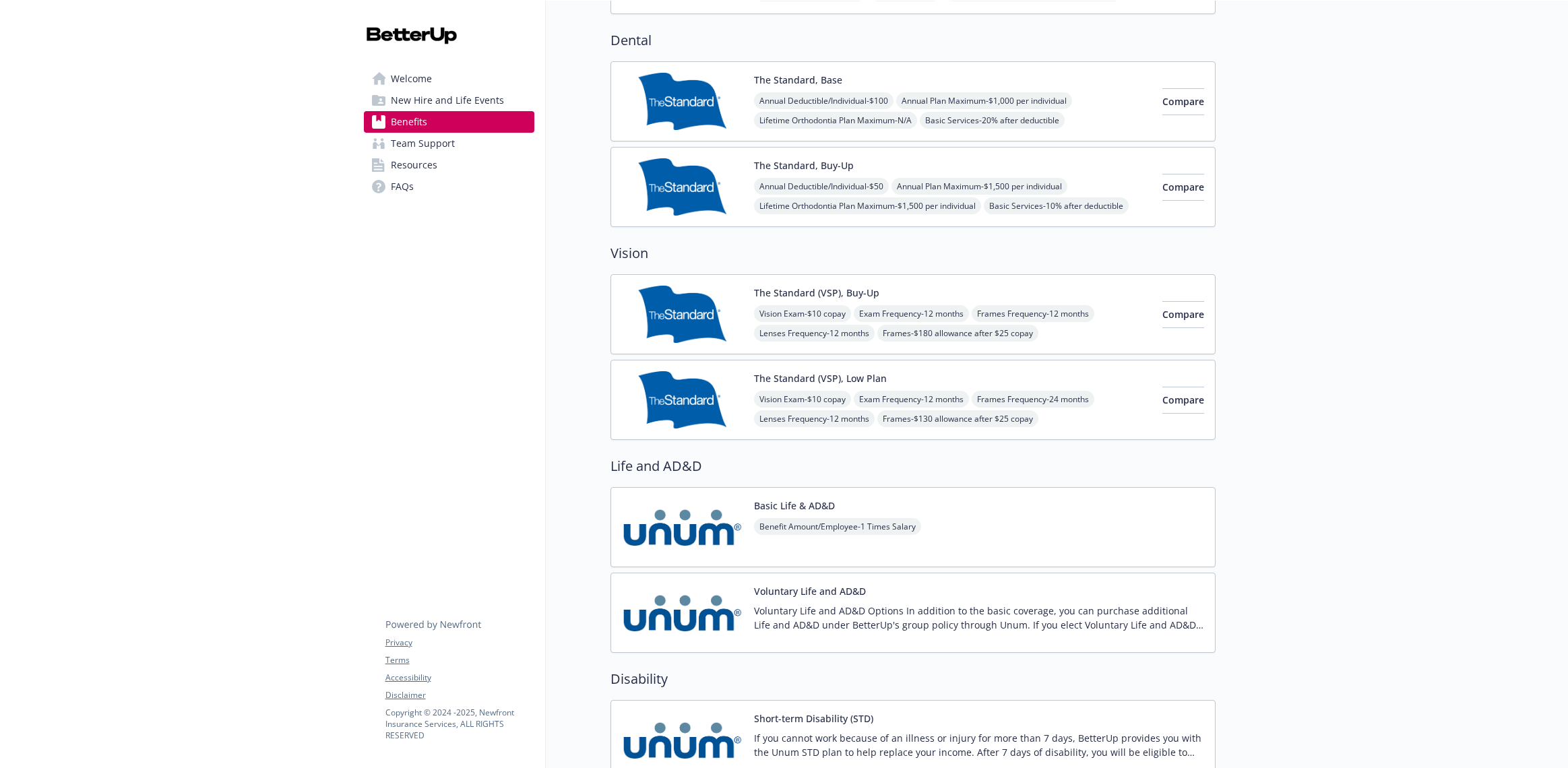
scroll to position [743, 0]
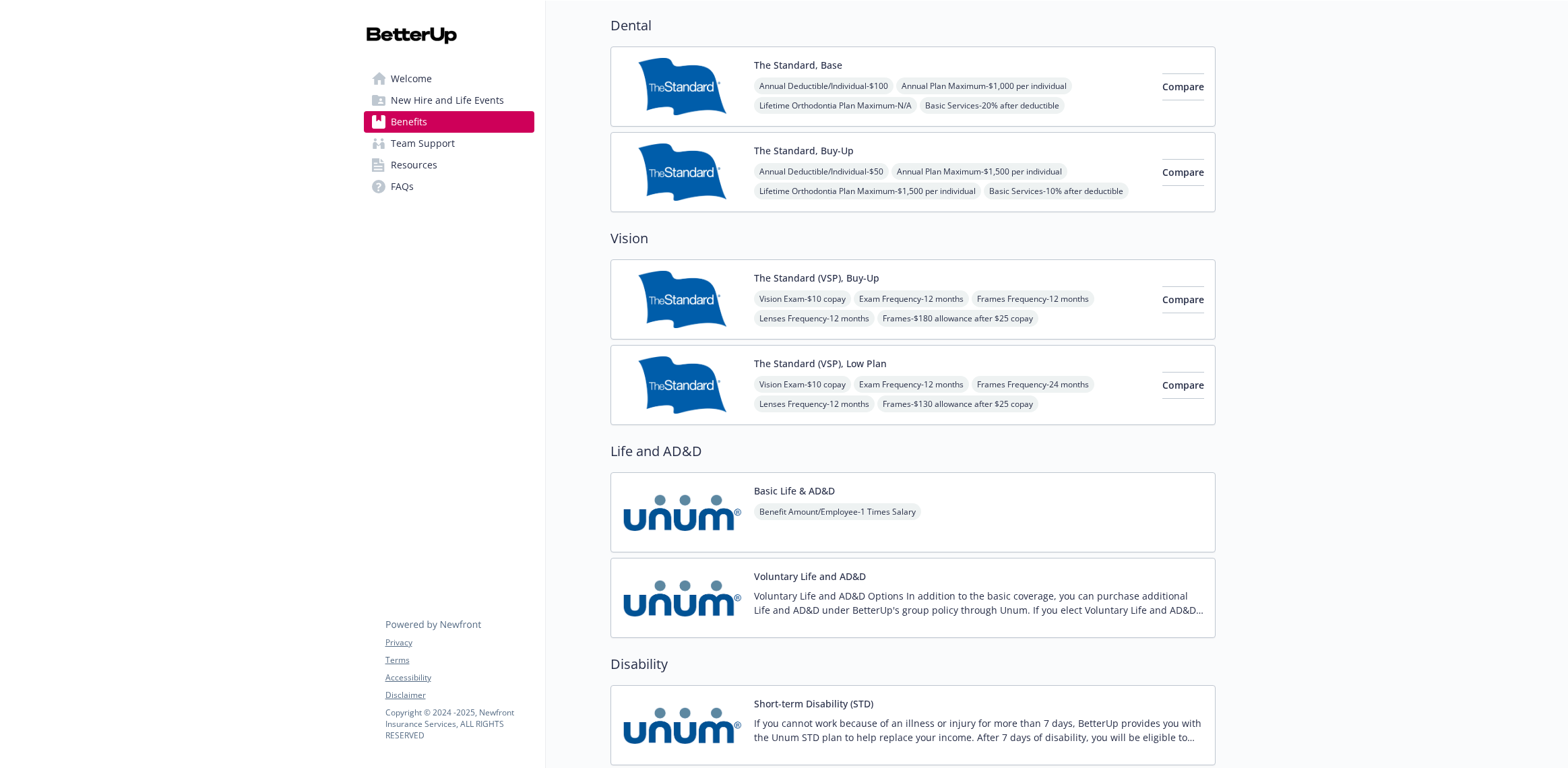
click at [398, 148] on span "Team Support" at bounding box center [423, 144] width 64 height 22
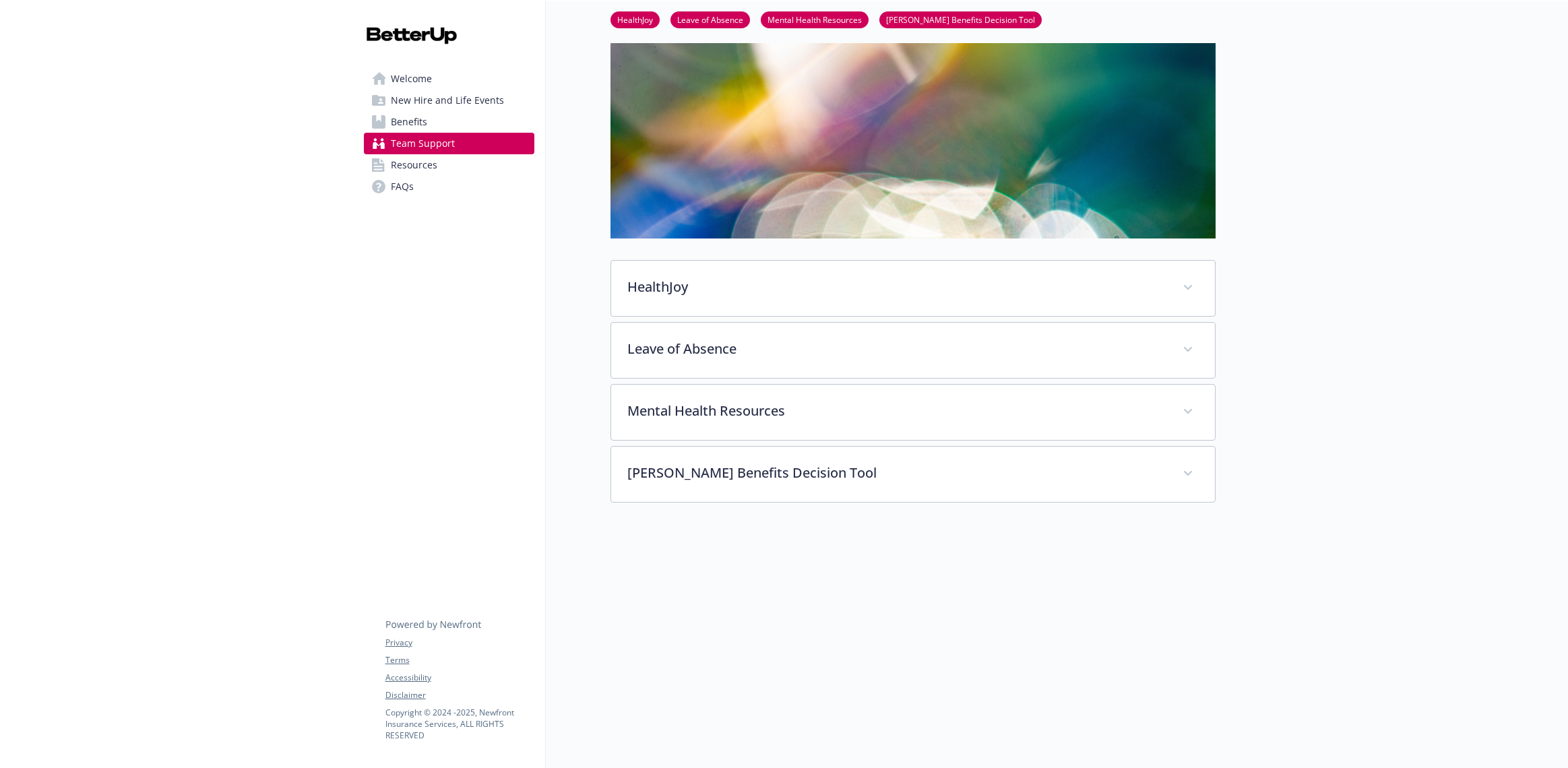
scroll to position [67, 0]
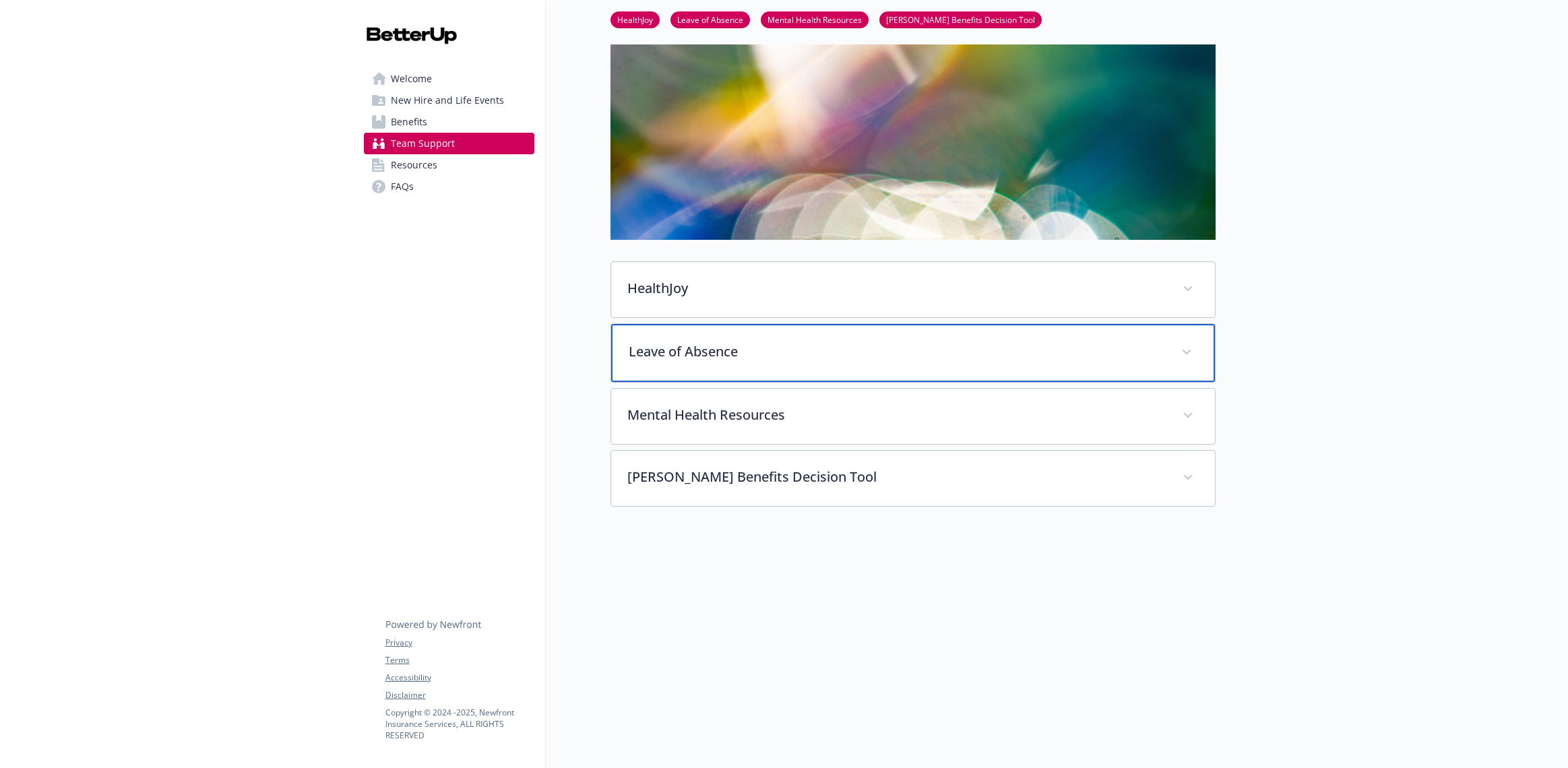
click at [1188, 345] on span at bounding box center [1187, 353] width 22 height 22
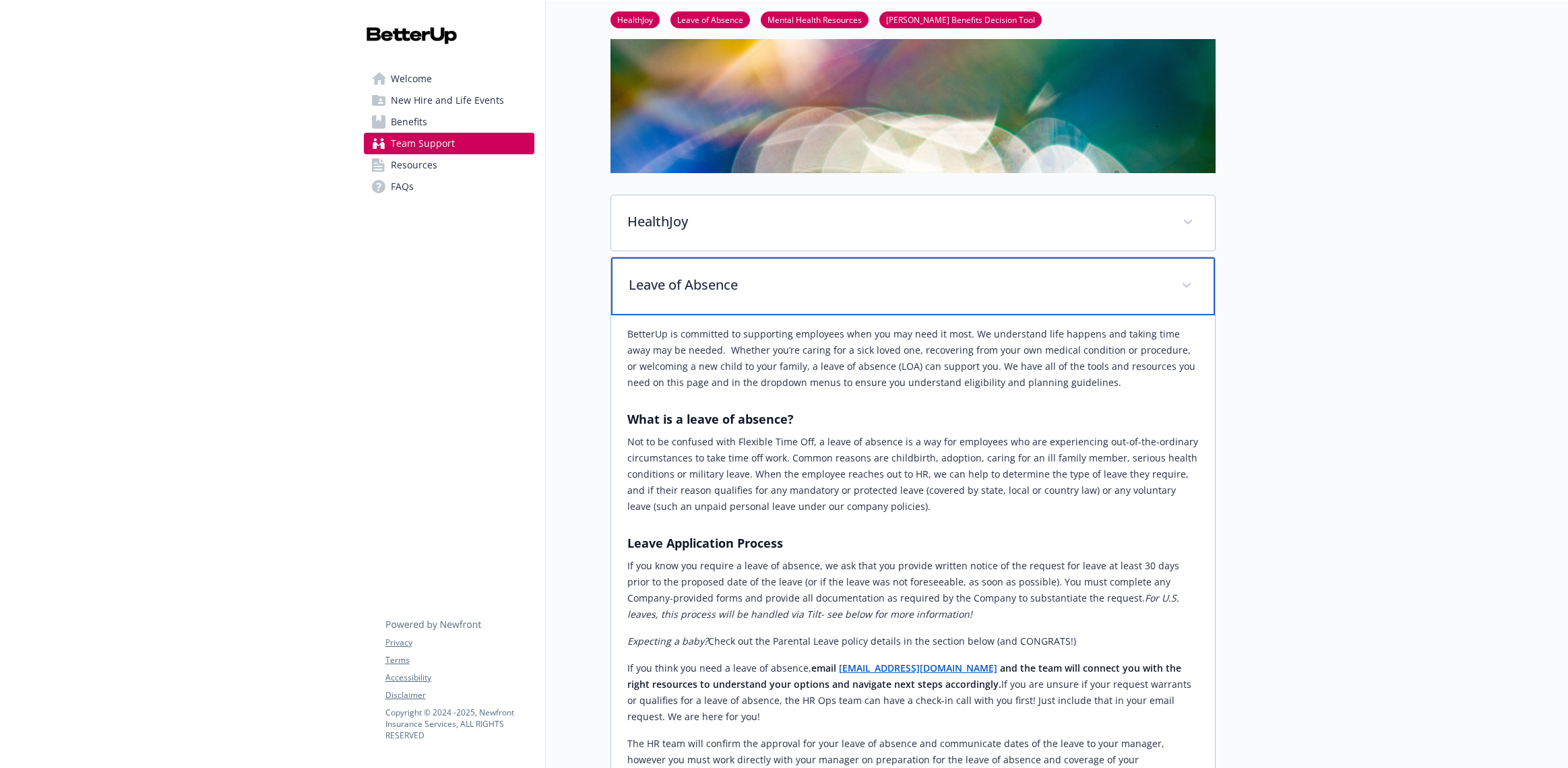
scroll to position [118, 0]
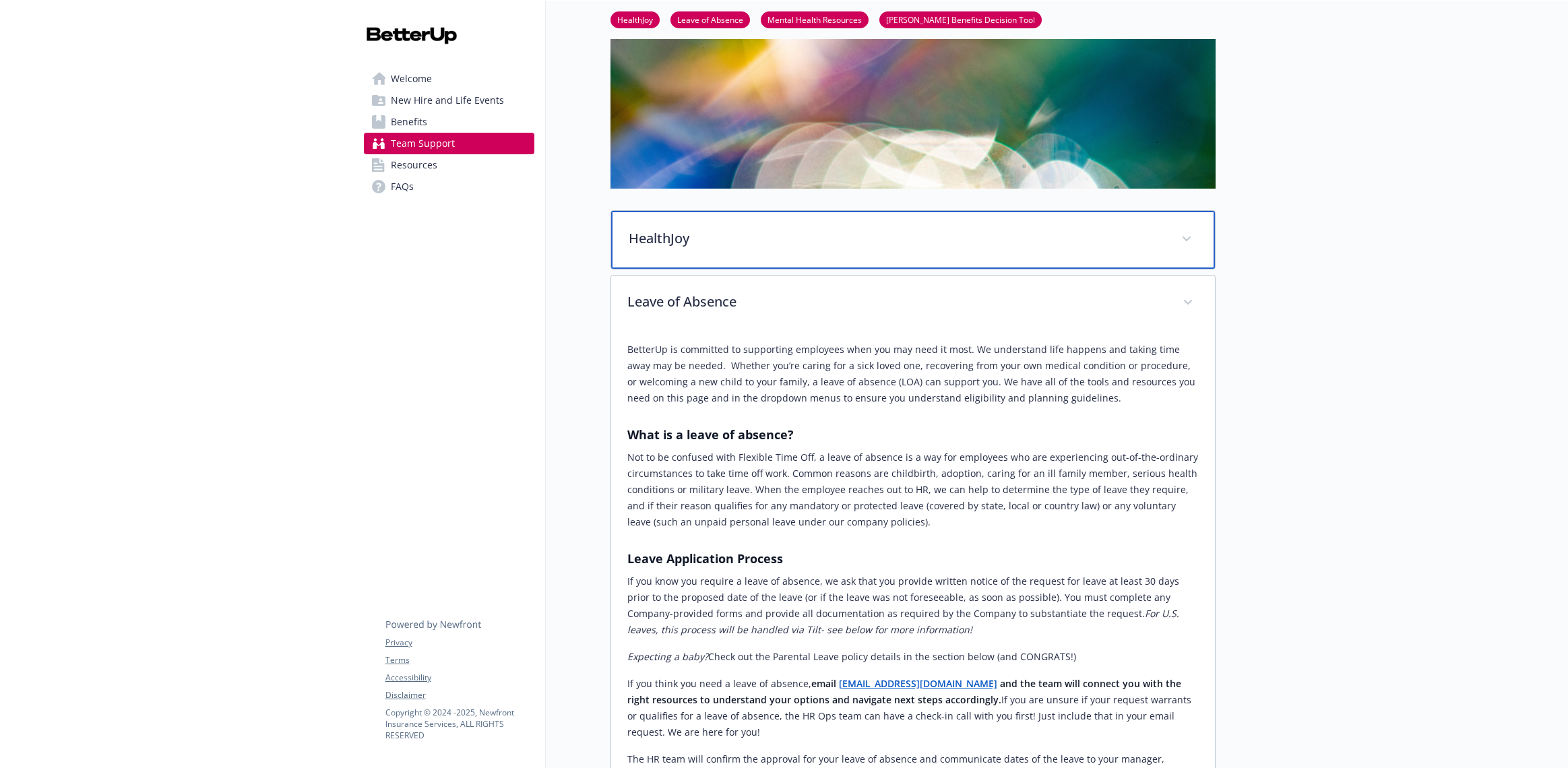
click at [1189, 231] on span at bounding box center [1187, 239] width 22 height 22
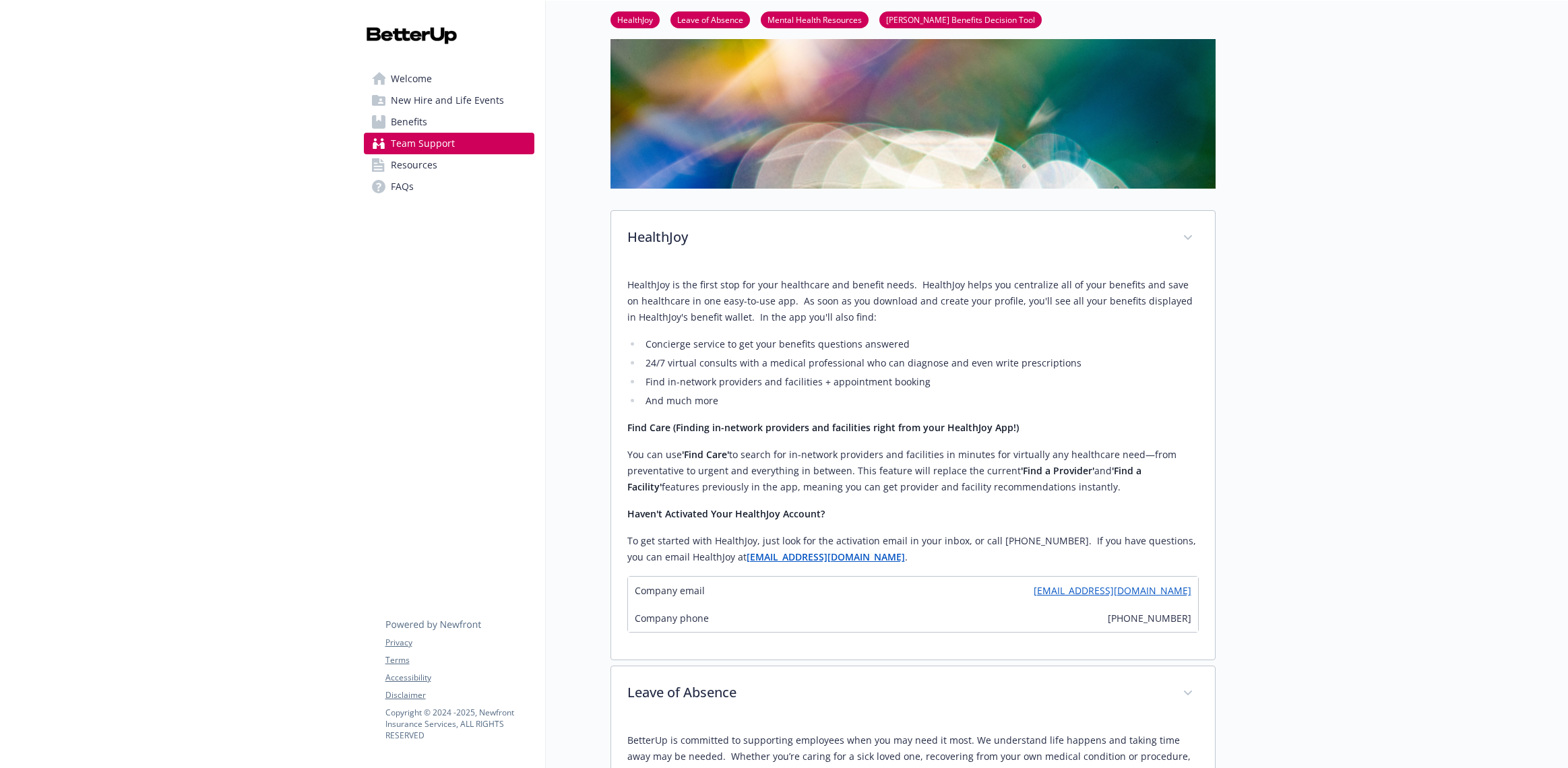
click at [410, 172] on span "Resources" at bounding box center [414, 165] width 46 height 22
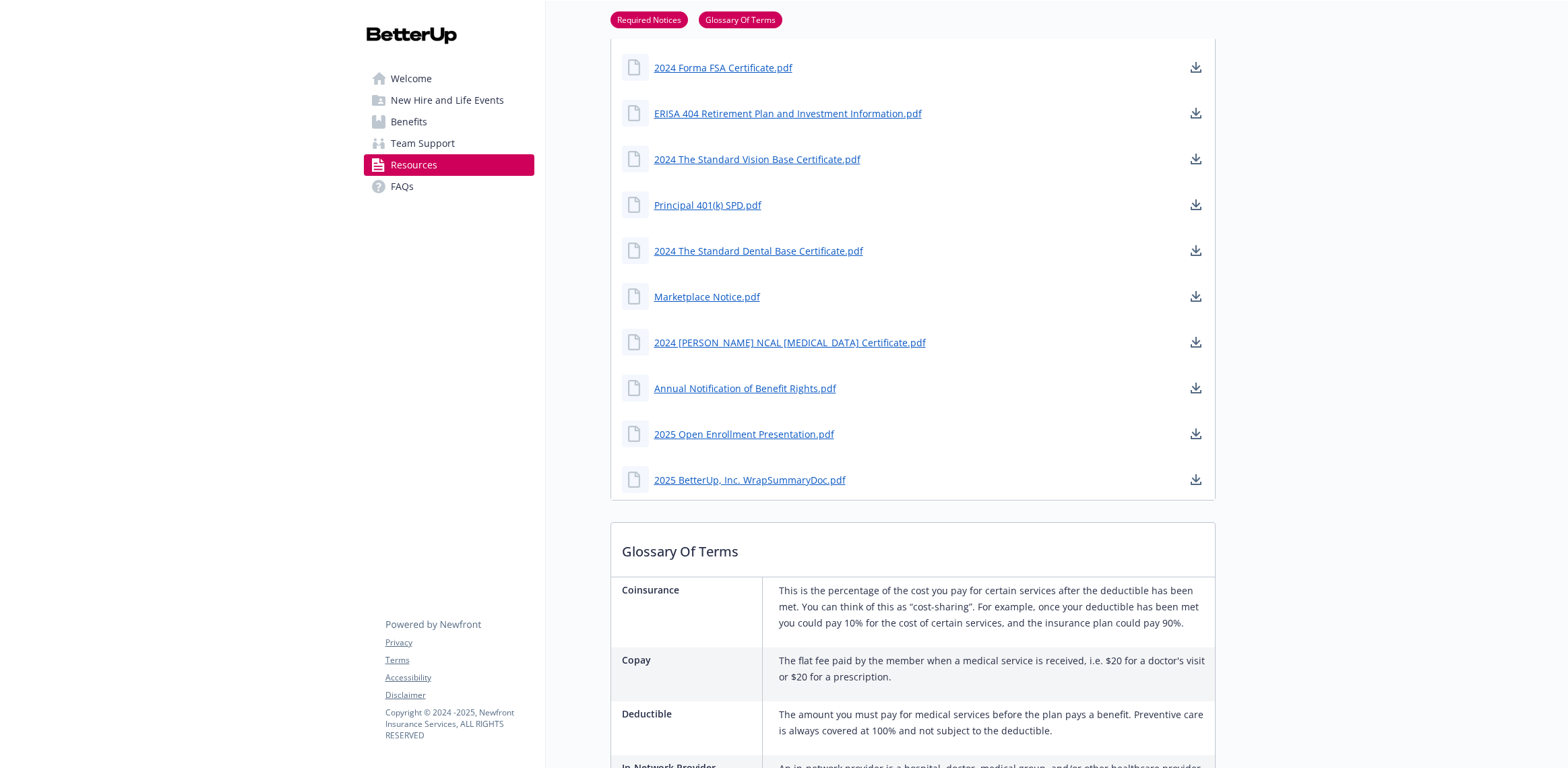
scroll to position [741, 0]
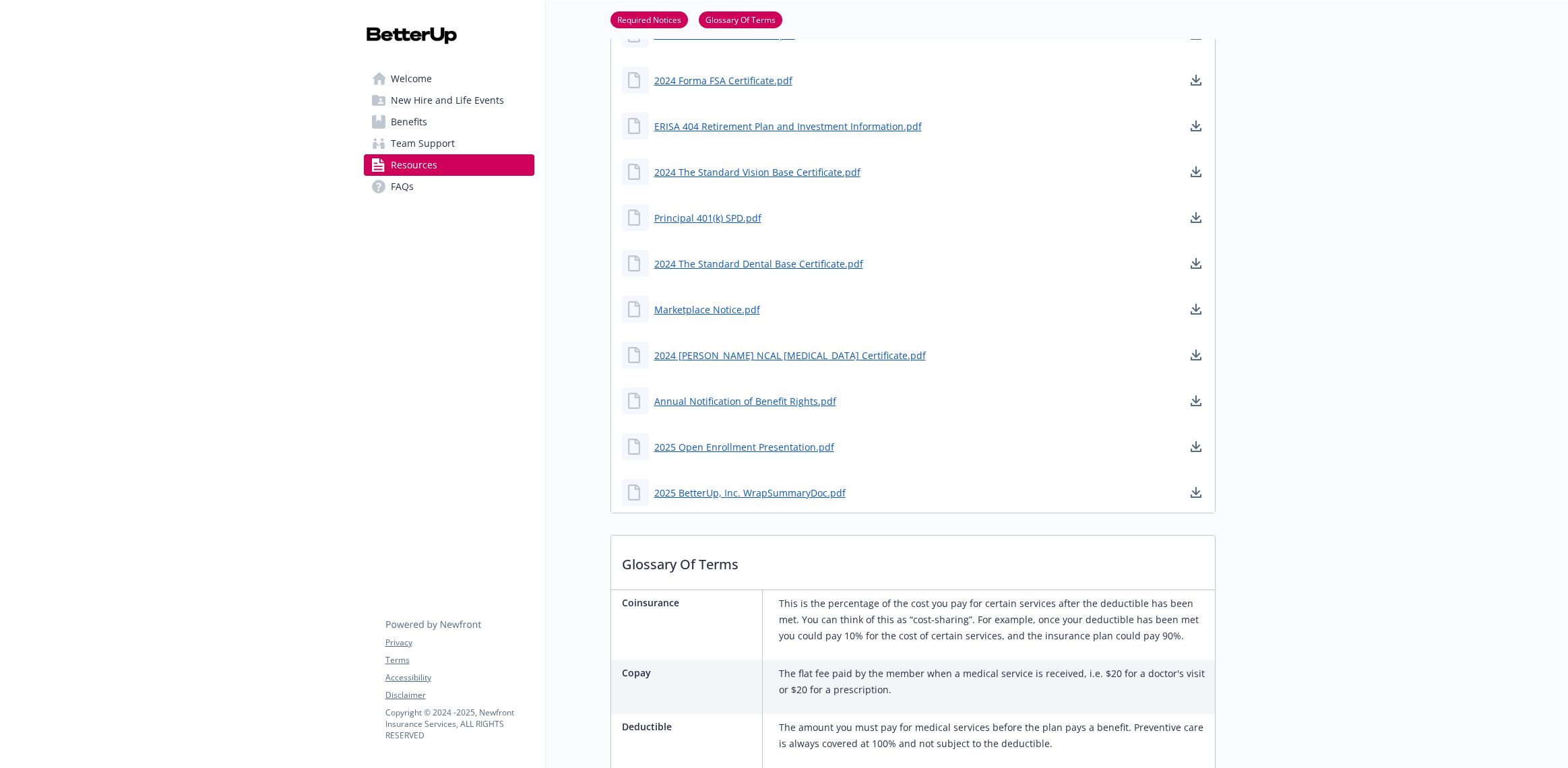
click at [424, 138] on span "Team Support" at bounding box center [423, 144] width 64 height 22
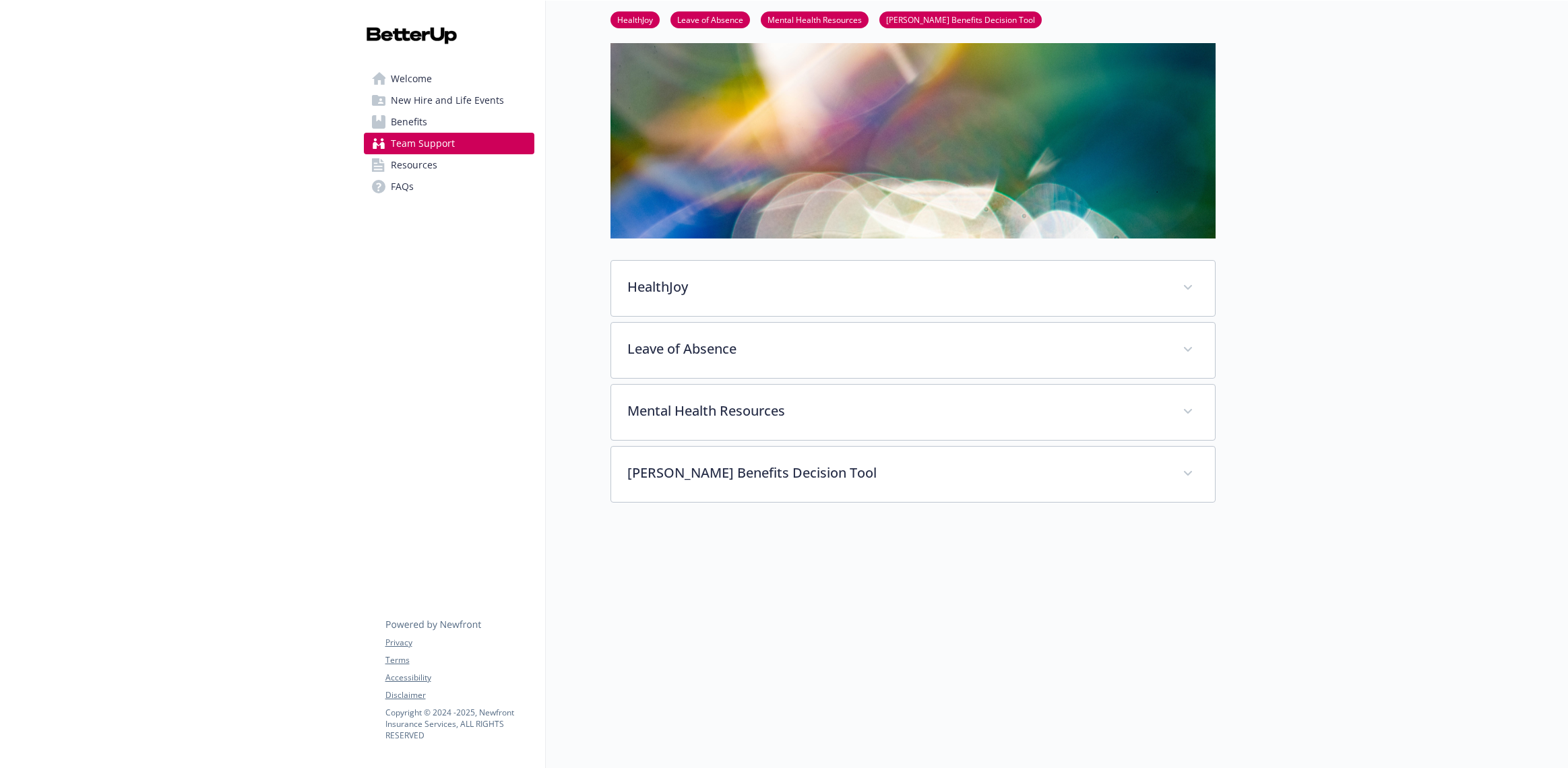
scroll to position [67, 0]
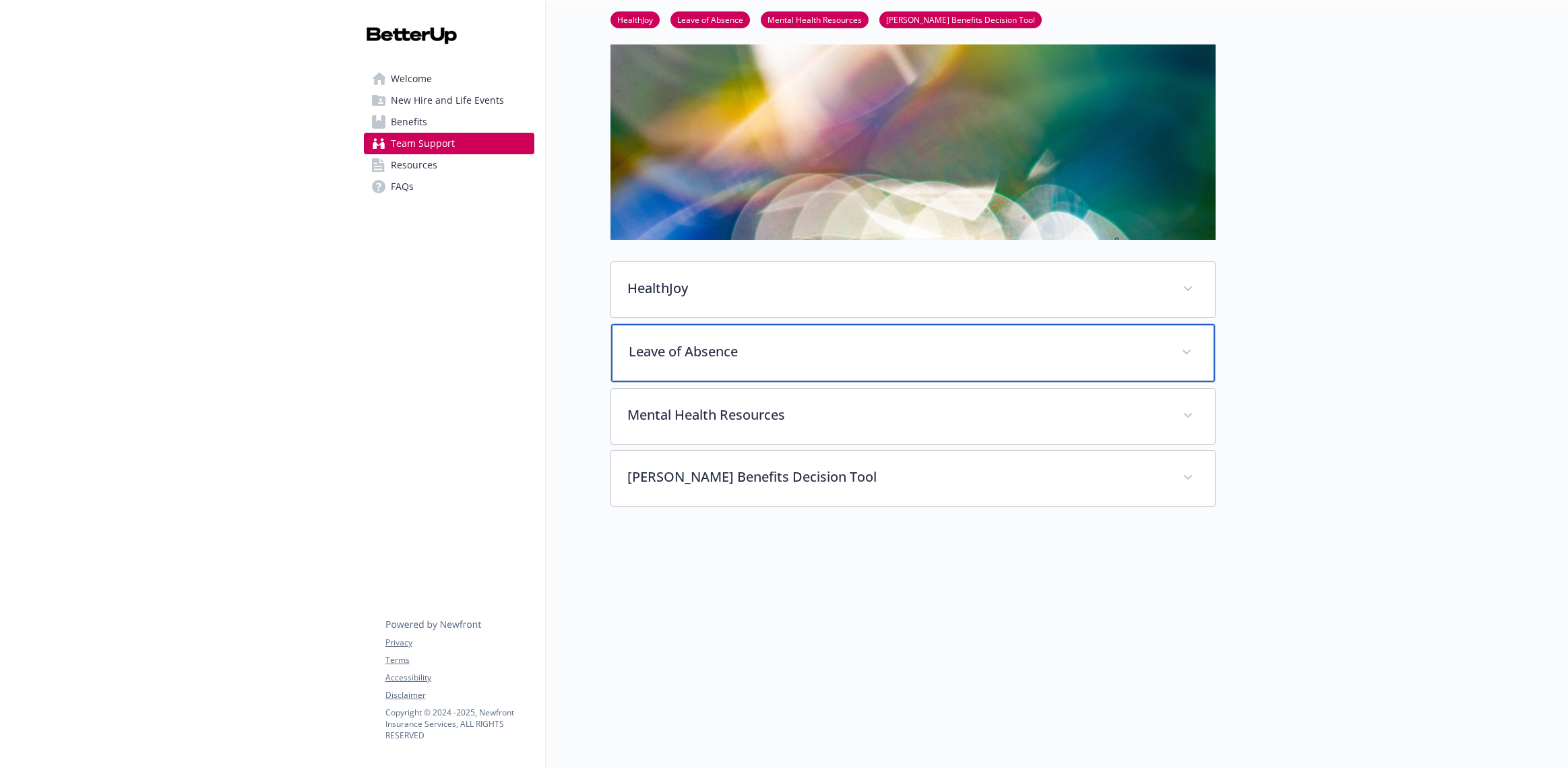
click at [1189, 352] on span at bounding box center [1187, 353] width 22 height 22
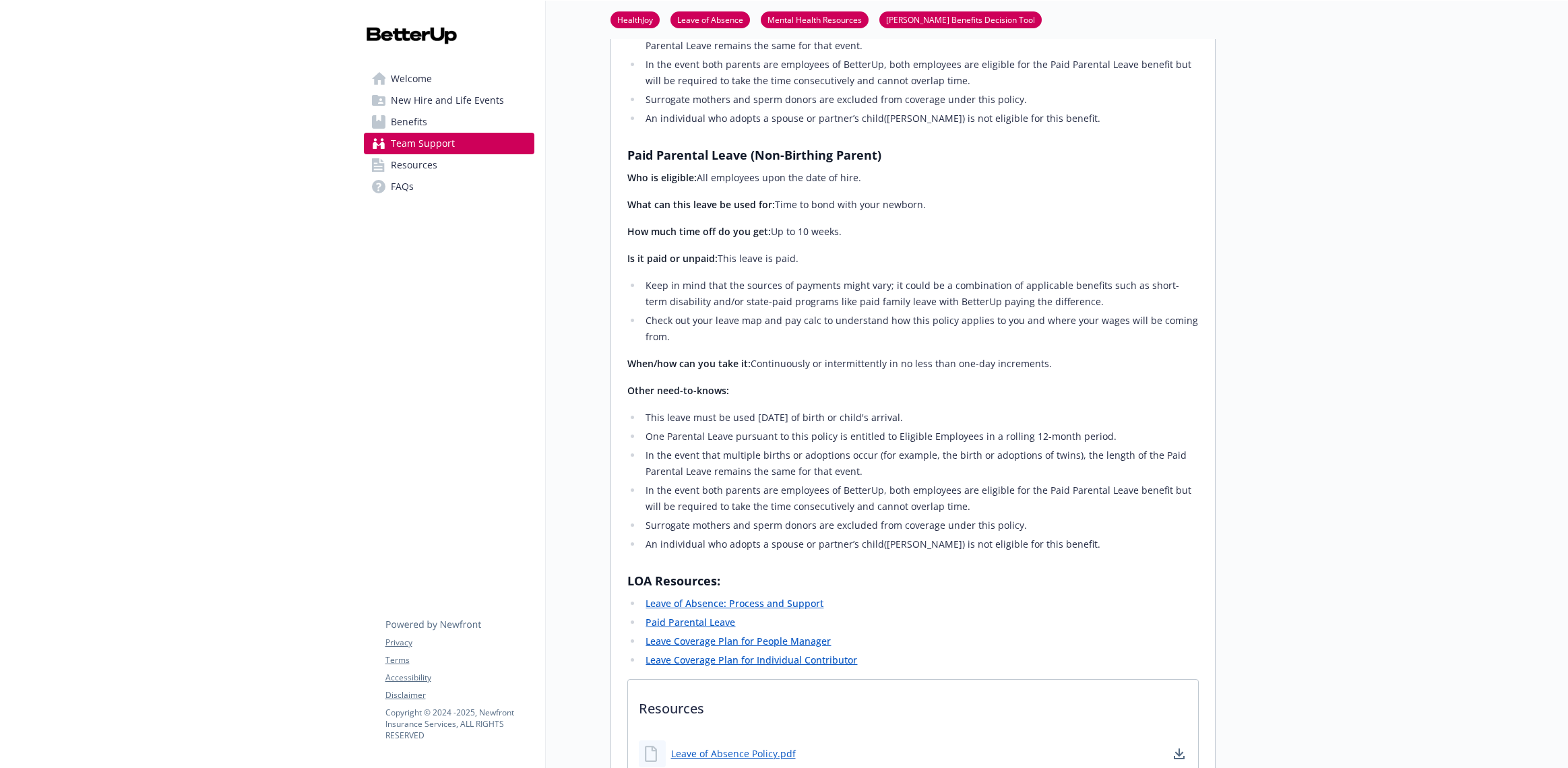
scroll to position [1573, 0]
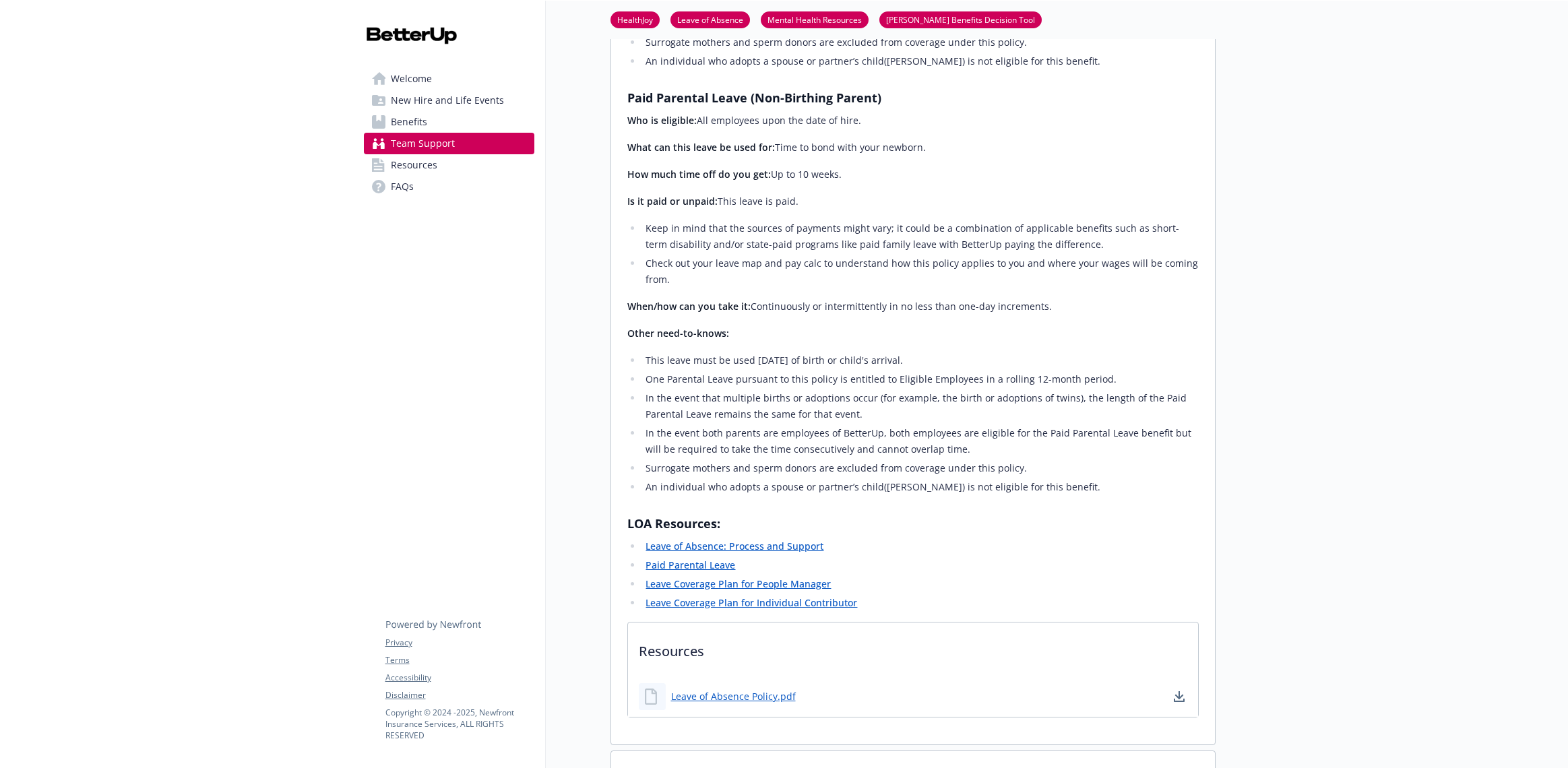
click at [730, 577] on link "Leave Coverage Plan for People Manager" at bounding box center [738, 583] width 185 height 13
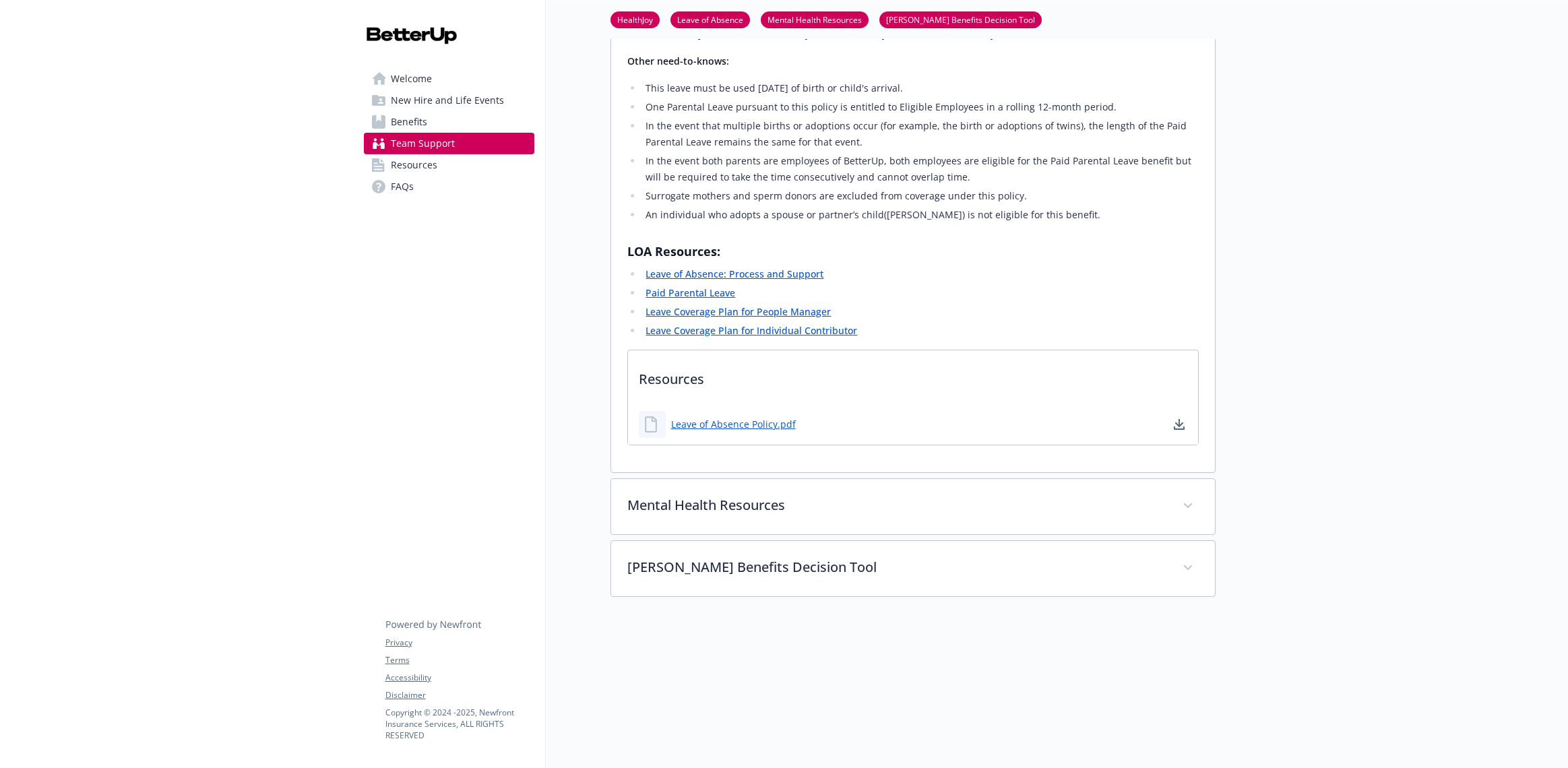
scroll to position [1863, 0]
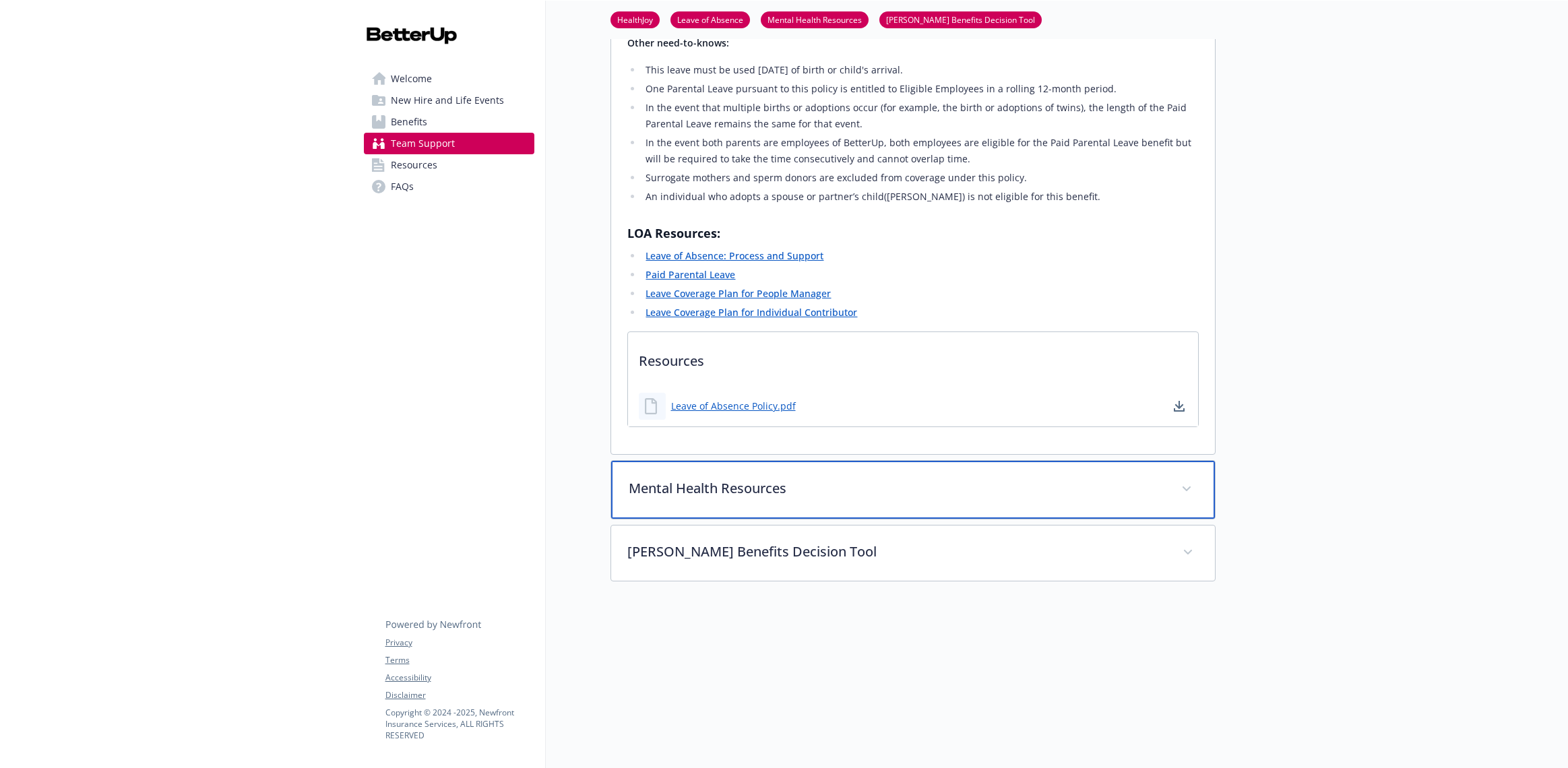
click at [1191, 478] on span at bounding box center [1187, 489] width 22 height 22
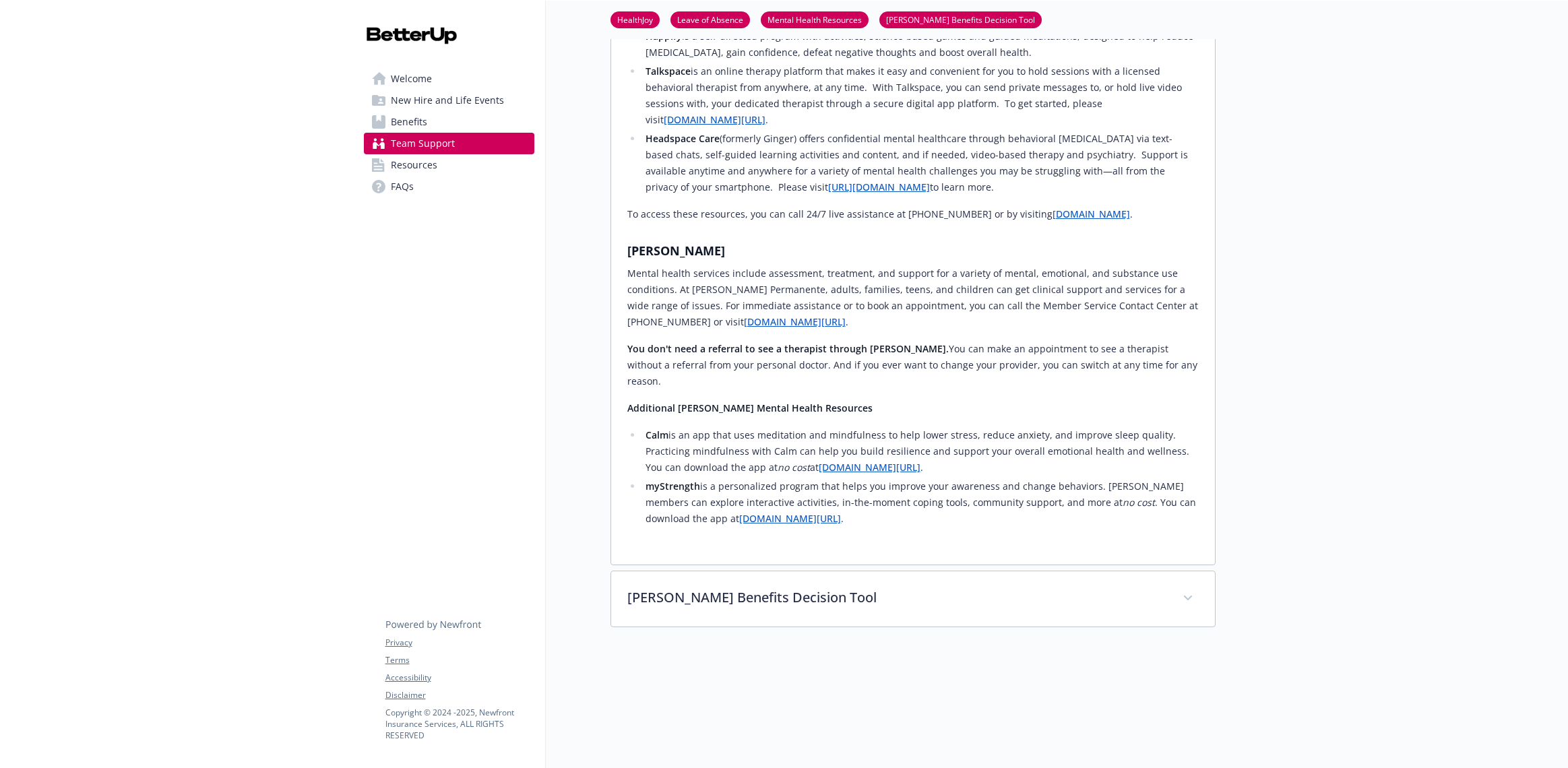
scroll to position [3221, 0]
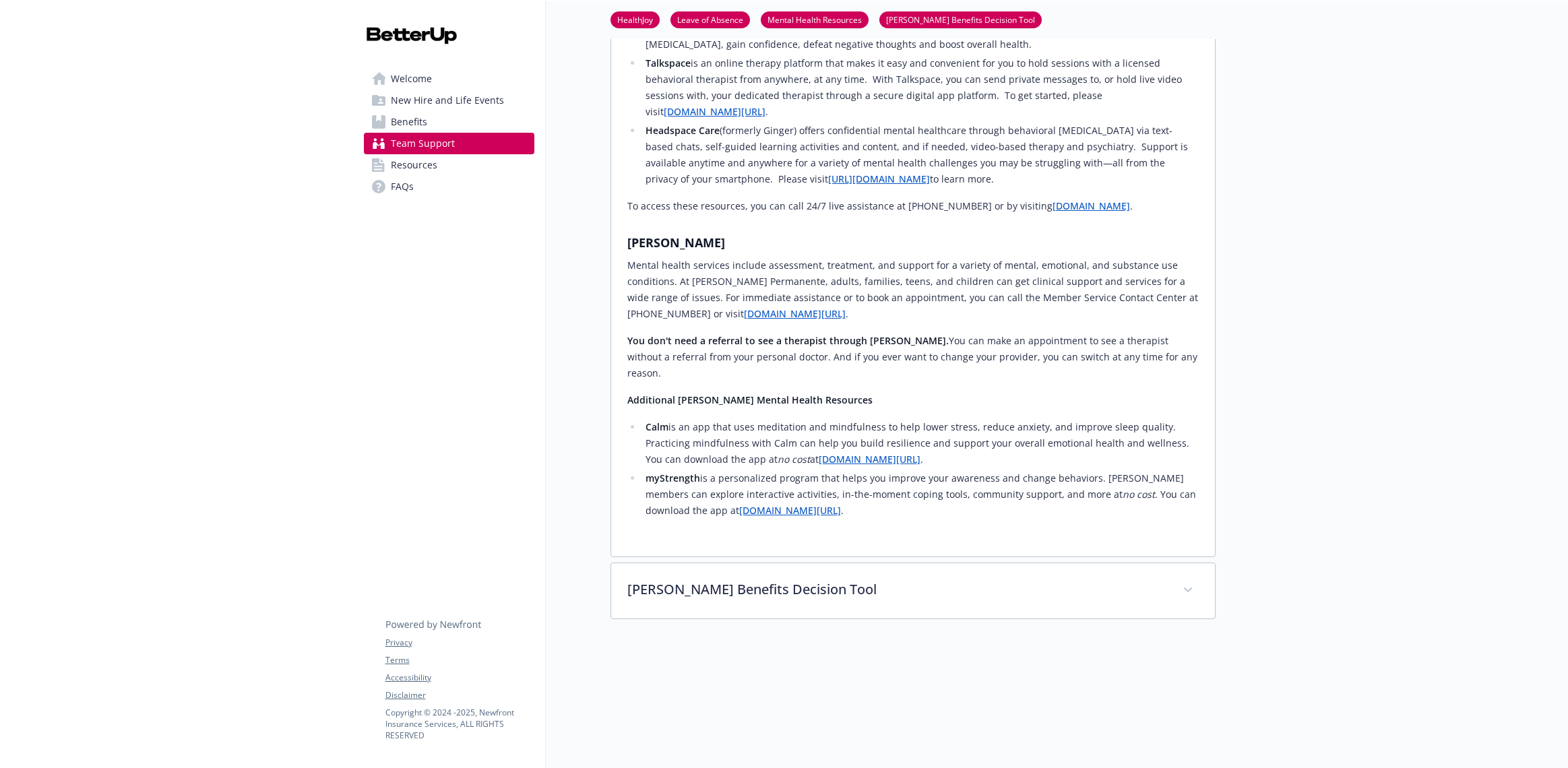
click at [413, 75] on span "Welcome" at bounding box center [411, 79] width 41 height 22
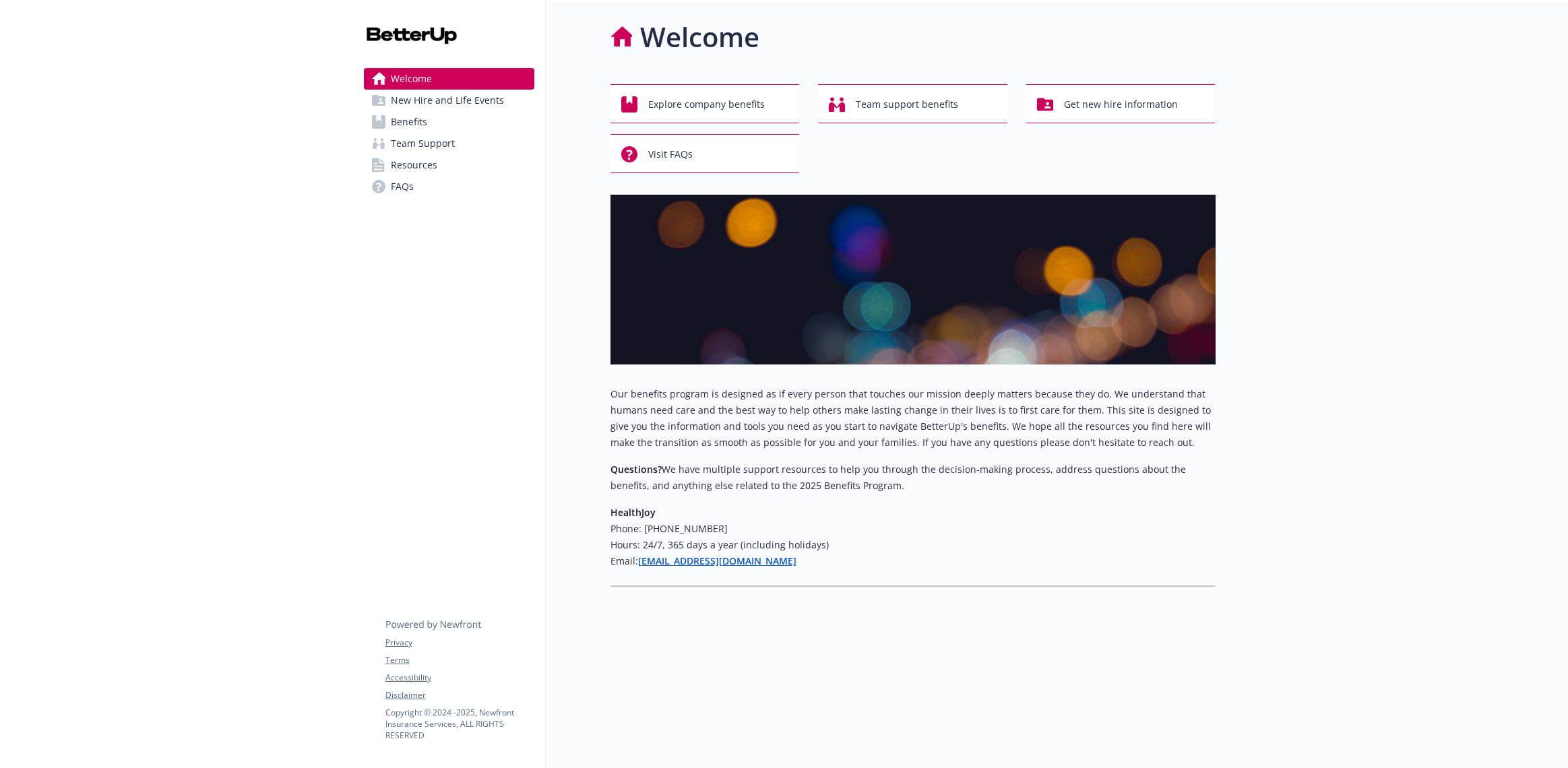
click at [419, 97] on span "New Hire and Life Events" at bounding box center [447, 100] width 113 height 22
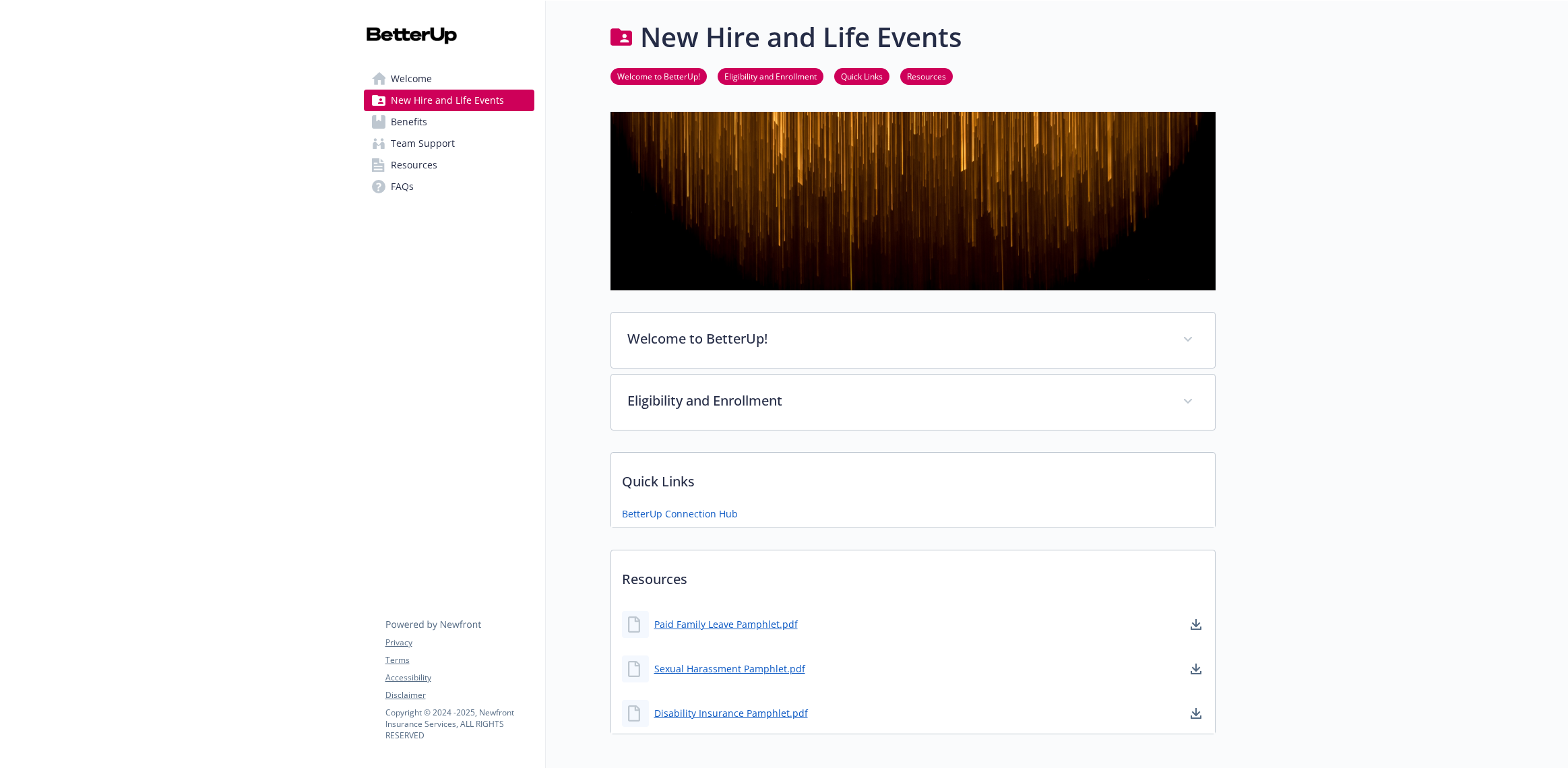
click at [761, 74] on link "Eligibility and Enrollment" at bounding box center [771, 76] width 106 height 13
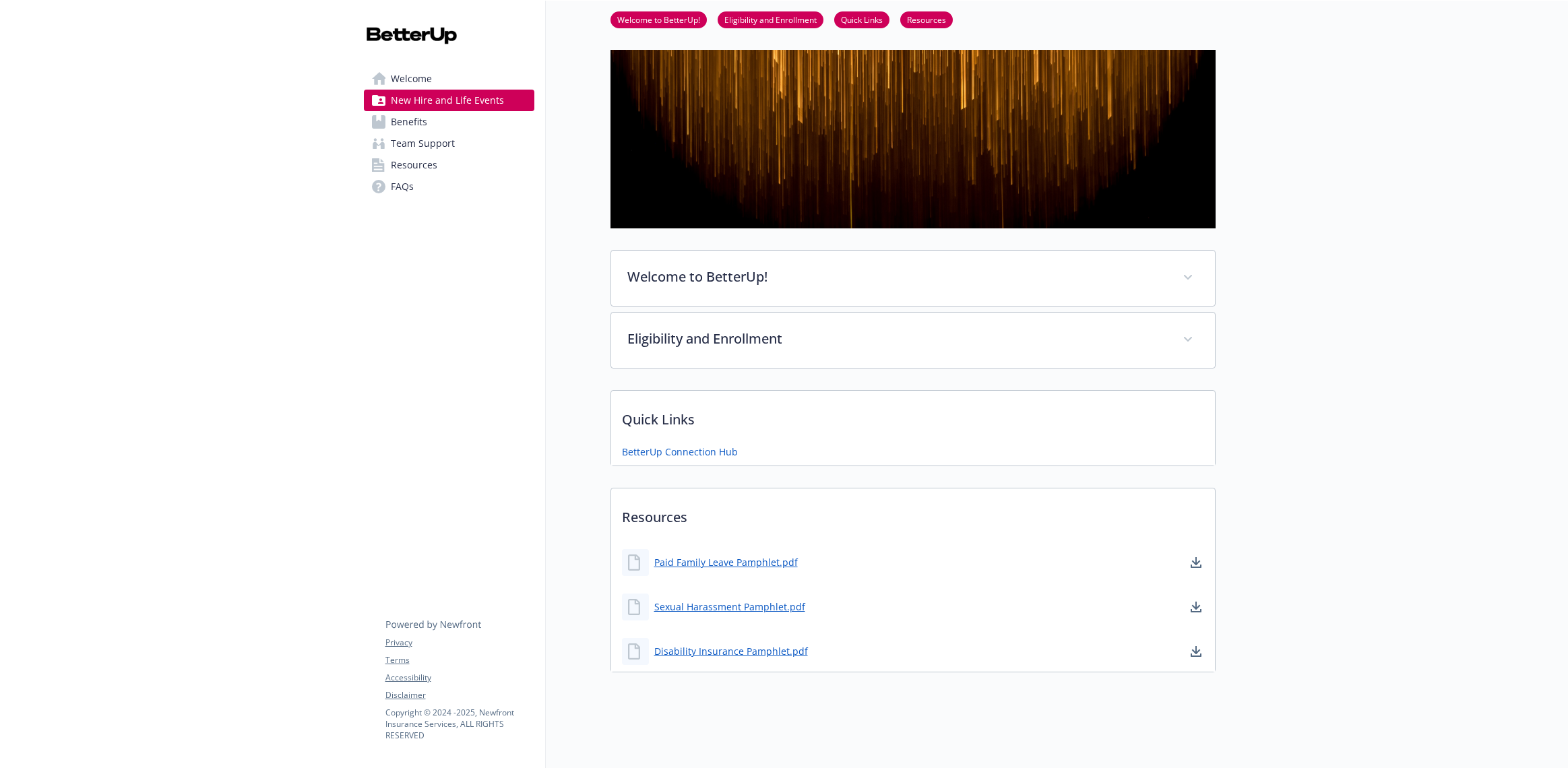
click at [861, 18] on link "Quick Links" at bounding box center [862, 19] width 56 height 13
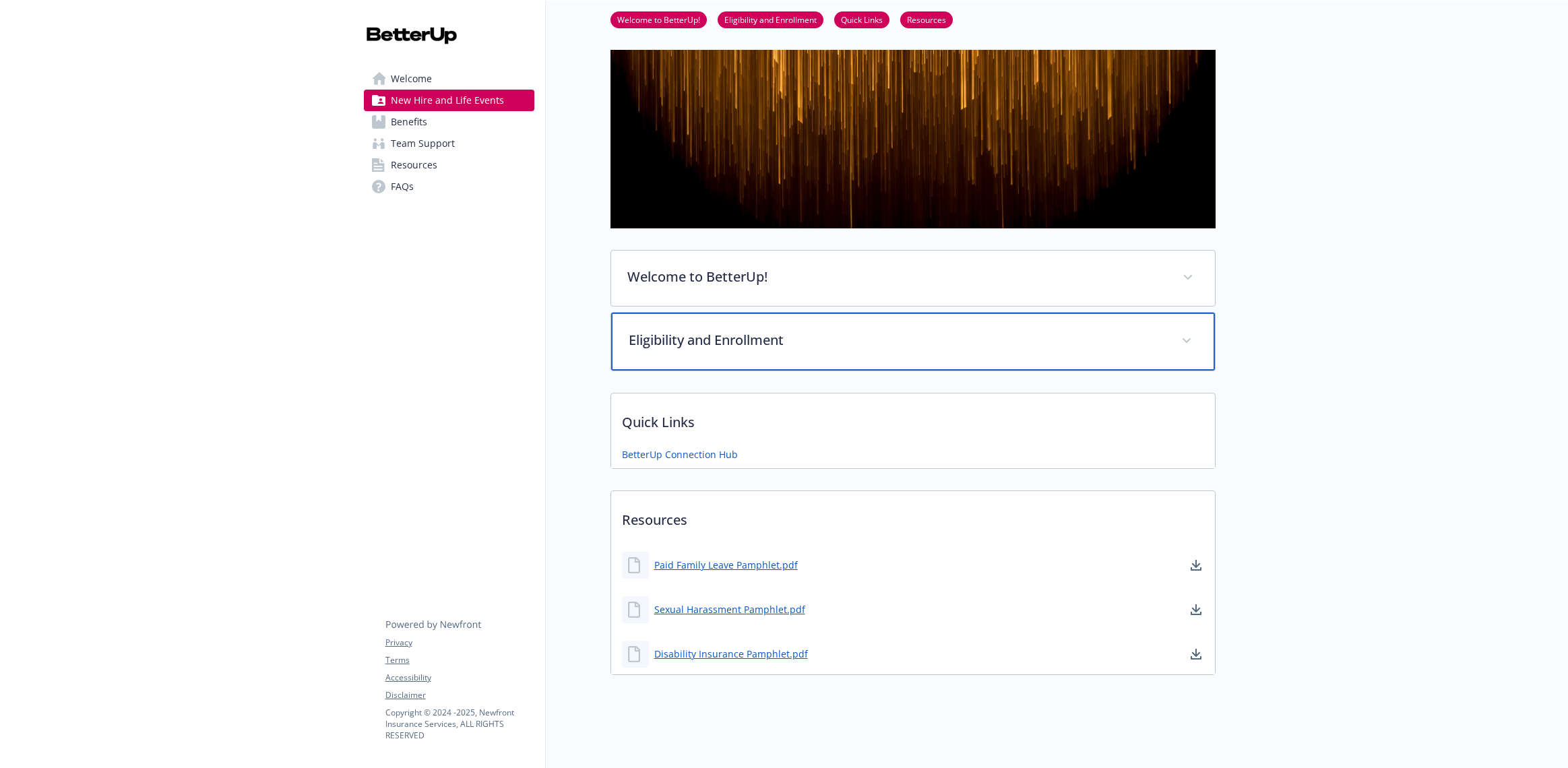
click at [808, 343] on p "Eligibility and Enrollment" at bounding box center [896, 340] width 536 height 20
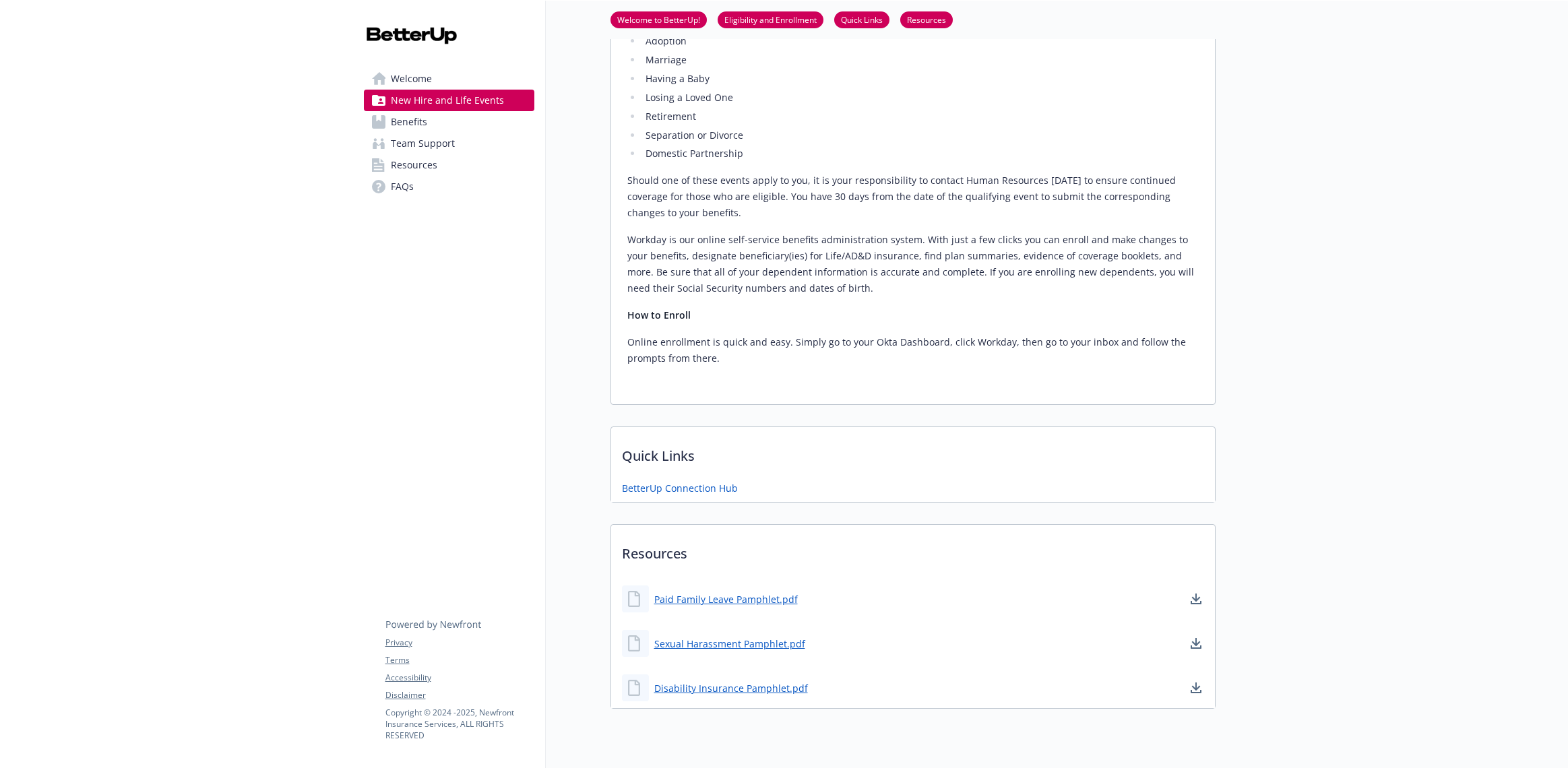
scroll to position [992, 0]
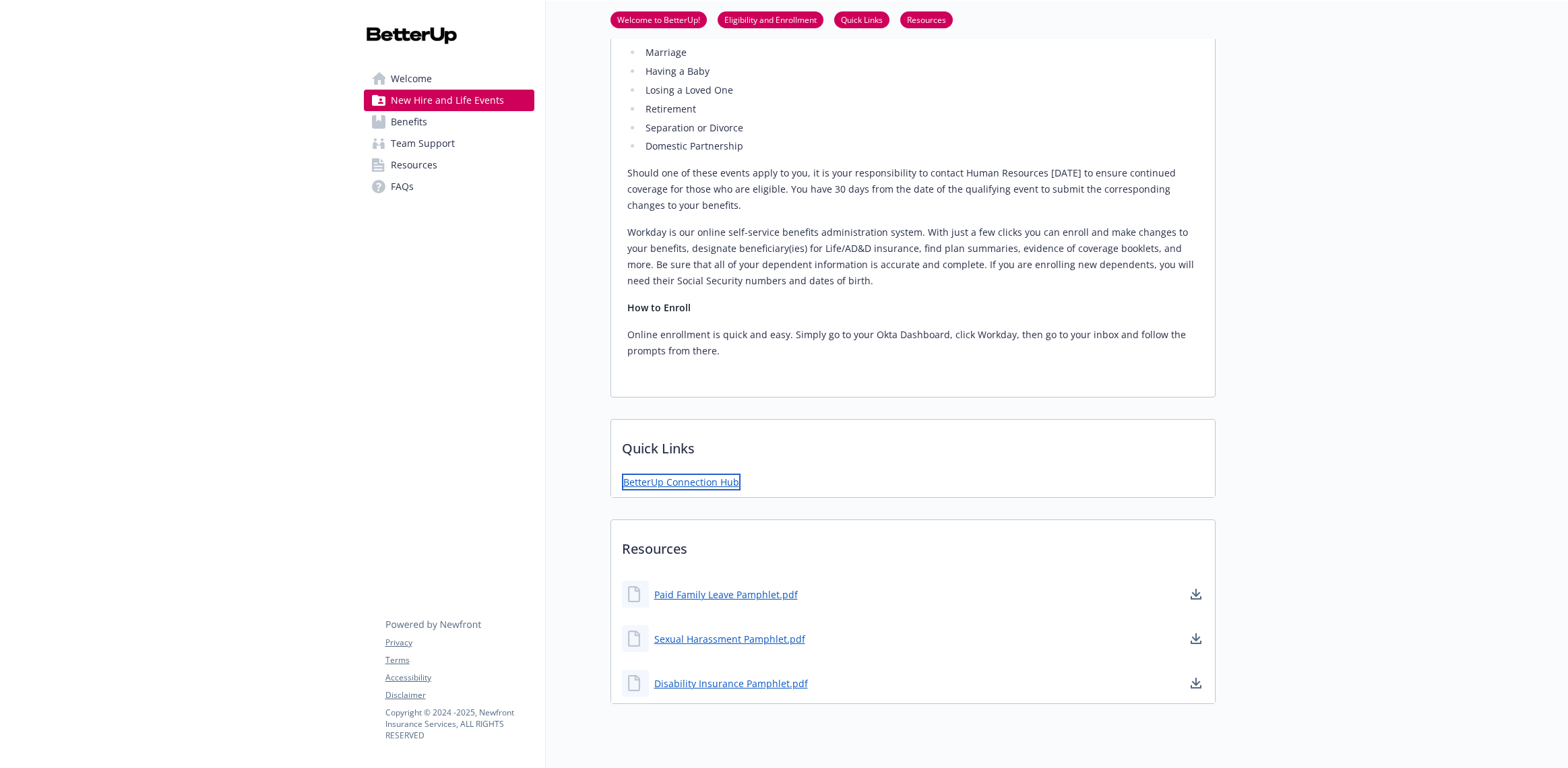
click at [654, 474] on link "BetterUp Connection Hub" at bounding box center [681, 482] width 118 height 17
click at [404, 118] on span "Benefits" at bounding box center [409, 122] width 36 height 22
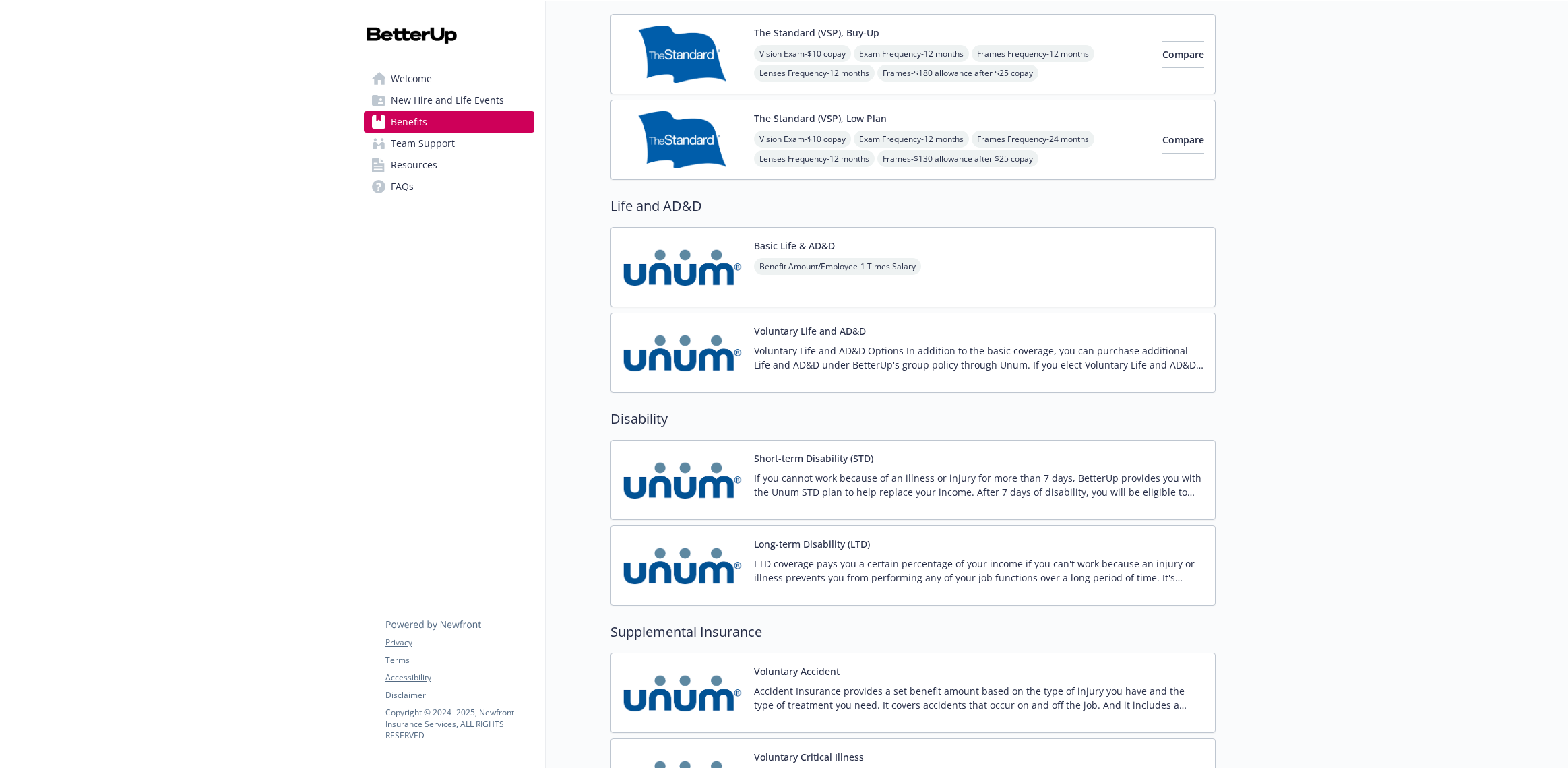
click at [398, 148] on span "Team Support" at bounding box center [423, 144] width 64 height 22
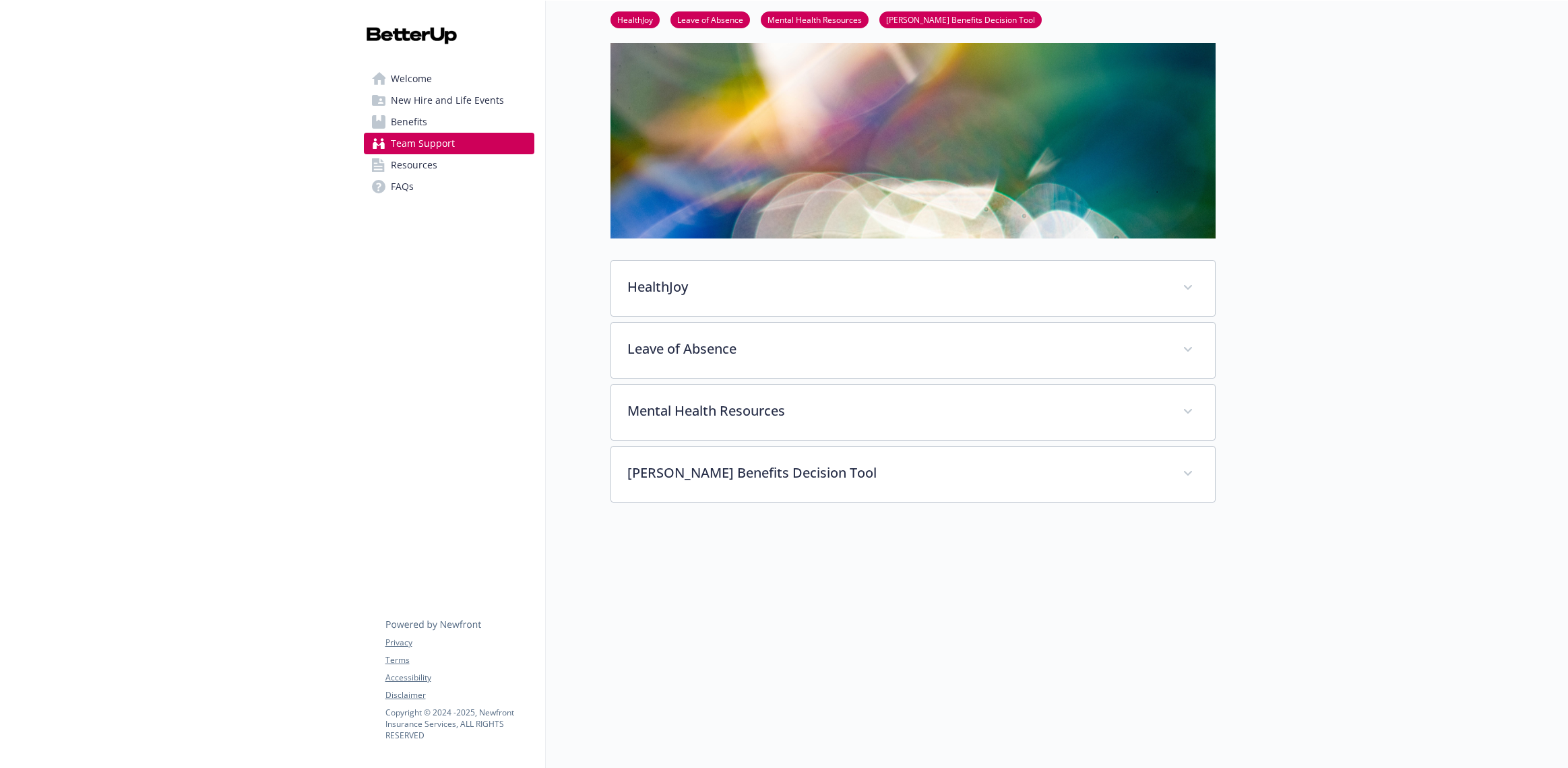
scroll to position [67, 0]
click at [439, 169] on link "Resources" at bounding box center [449, 165] width 170 height 22
